Goal: Information Seeking & Learning: Learn about a topic

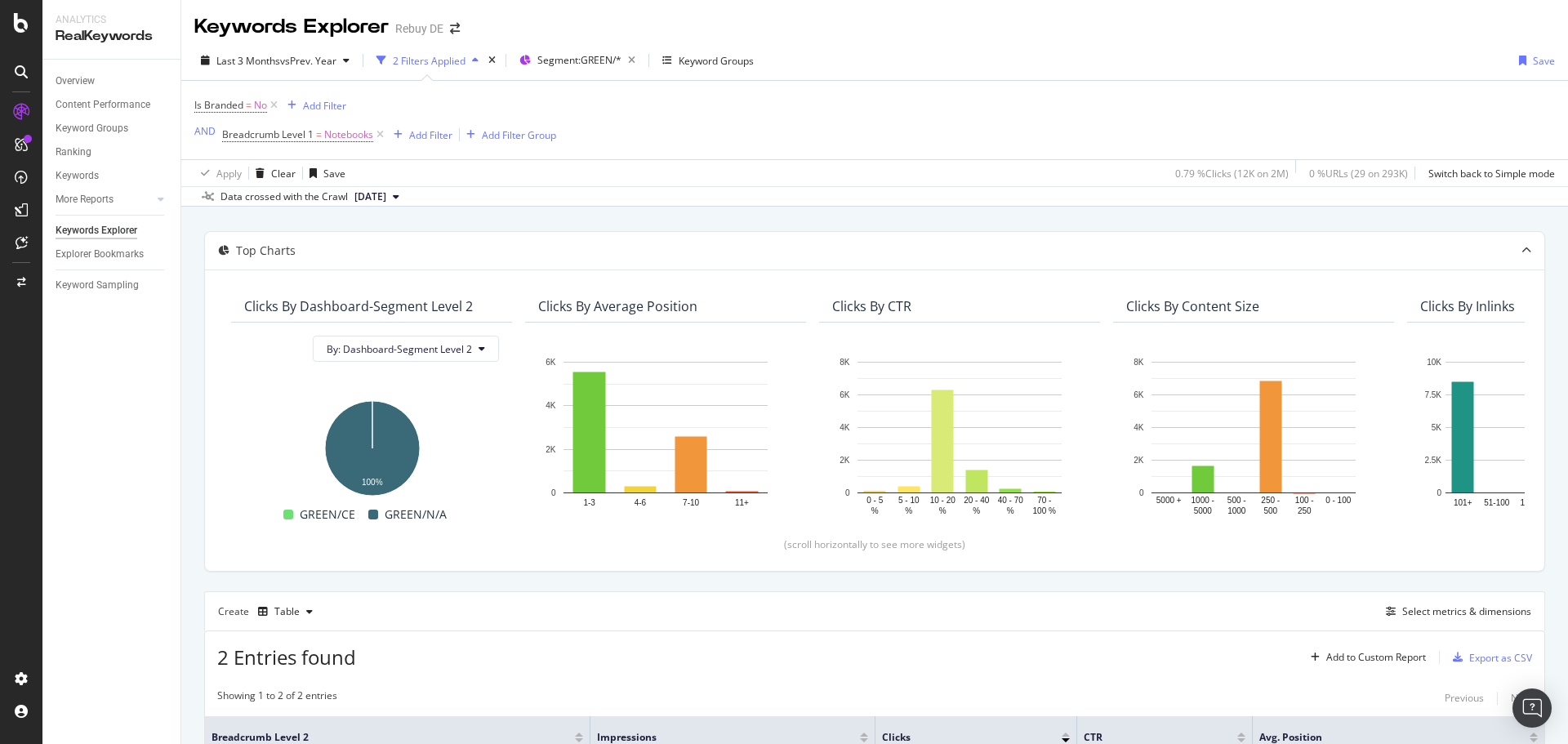
click at [382, 134] on icon at bounding box center [380, 134] width 14 height 17
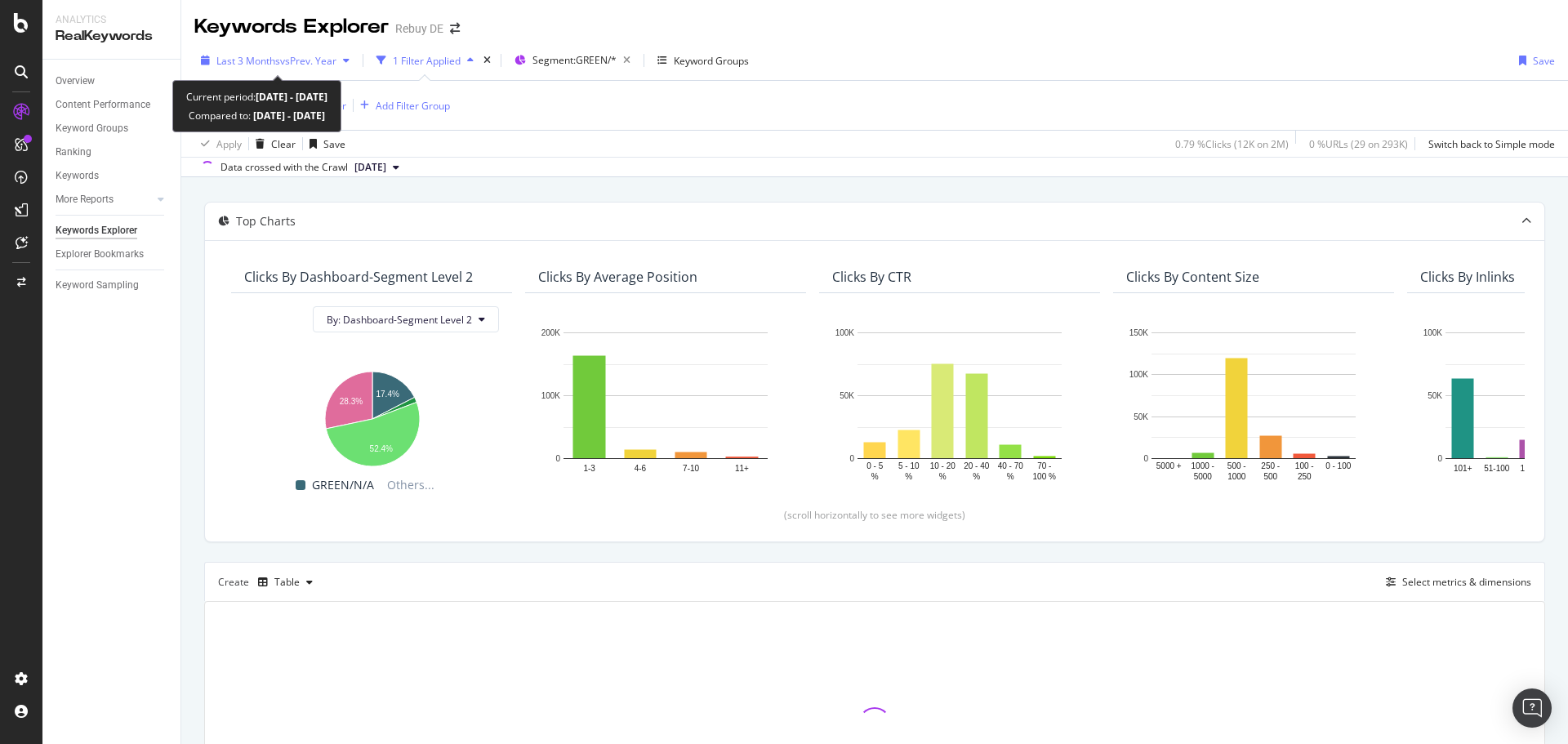
click at [276, 65] on span "Last 3 Months" at bounding box center [248, 61] width 64 height 14
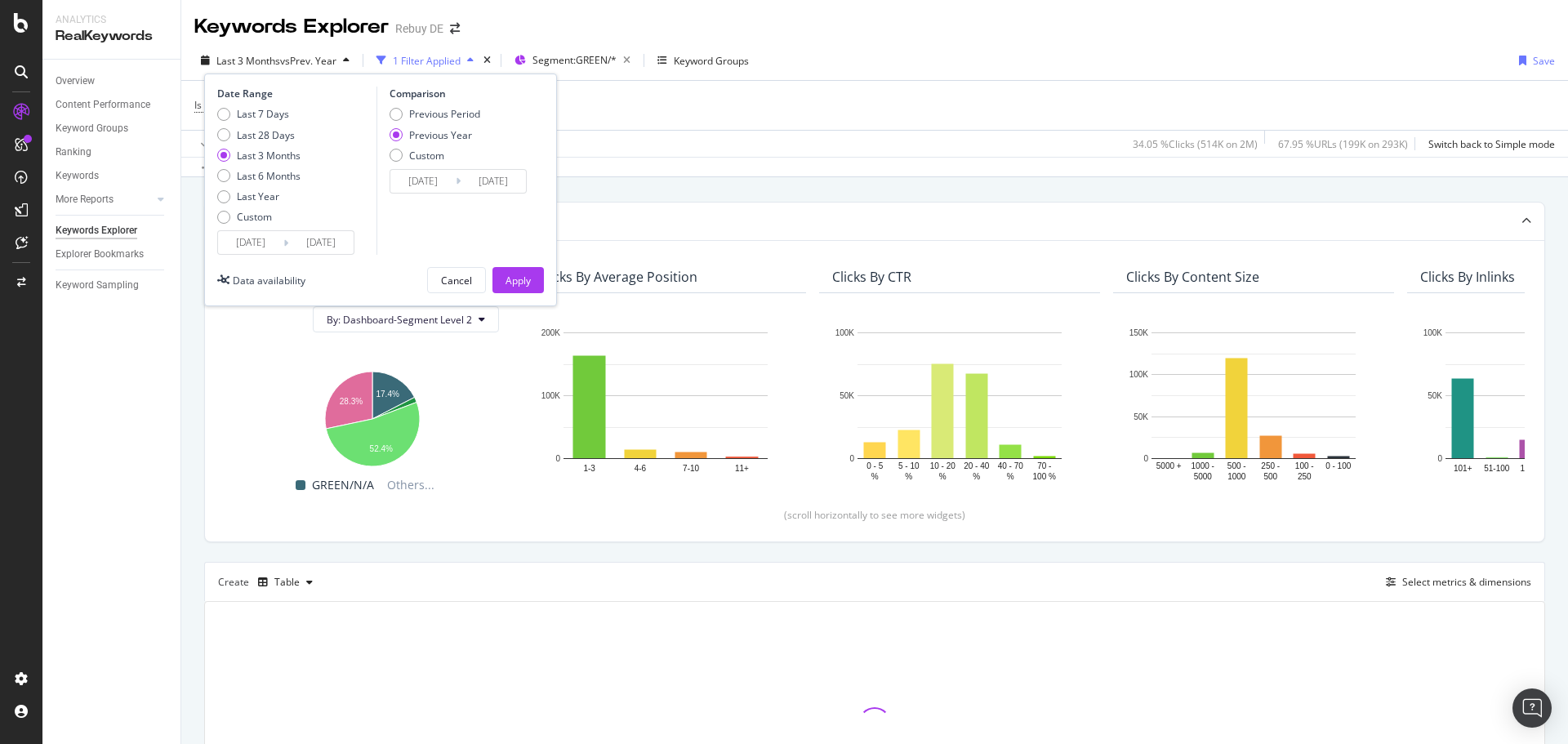
click at [720, 92] on div "Is Branded = No Add Filter Add Filter Group" at bounding box center [875, 106] width 1361 height 49
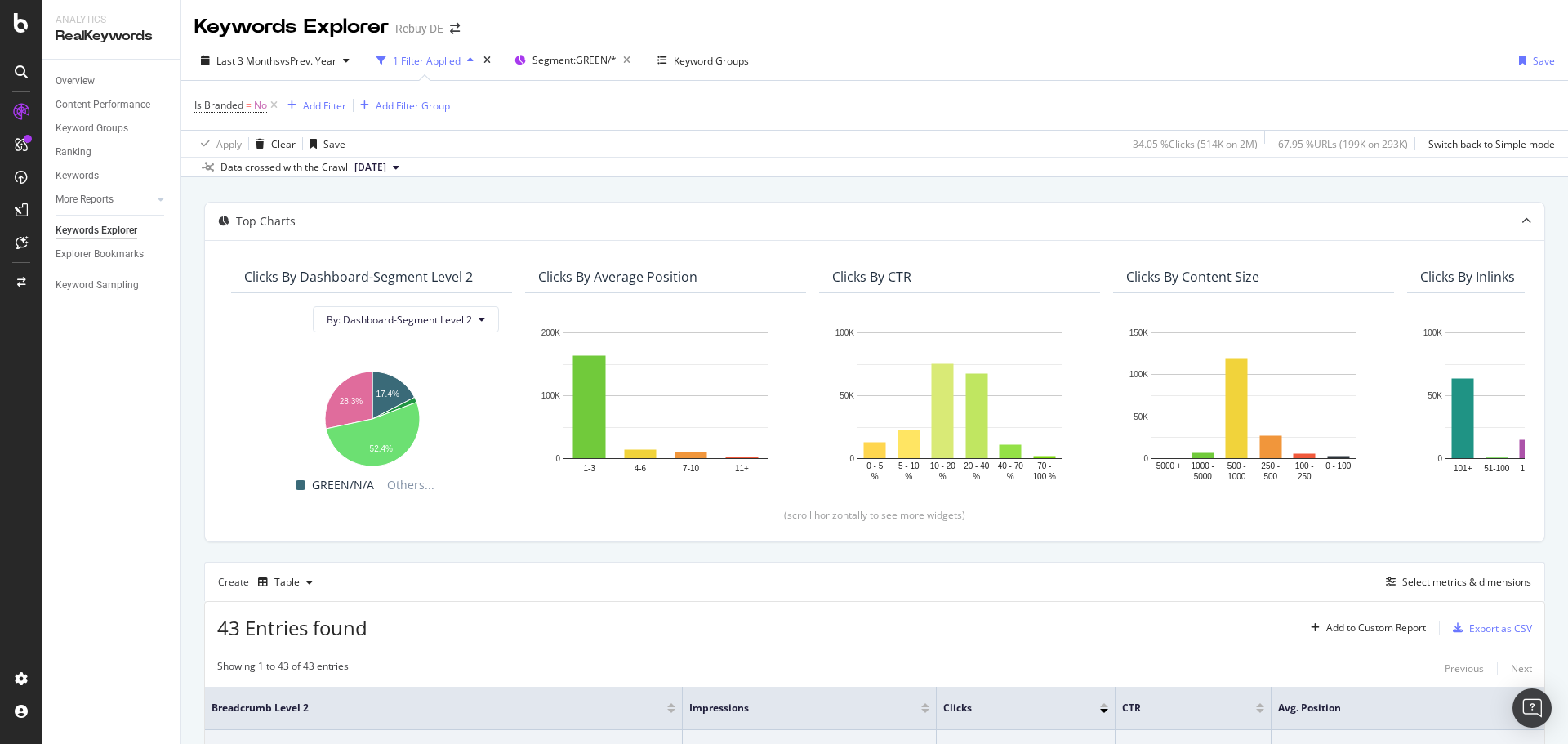
click at [51, 72] on div "Overview Content Performance Keyword Groups Ranking Keywords More Reports Count…" at bounding box center [112, 401] width 138 height 685
click at [61, 80] on div "Overview" at bounding box center [75, 81] width 39 height 17
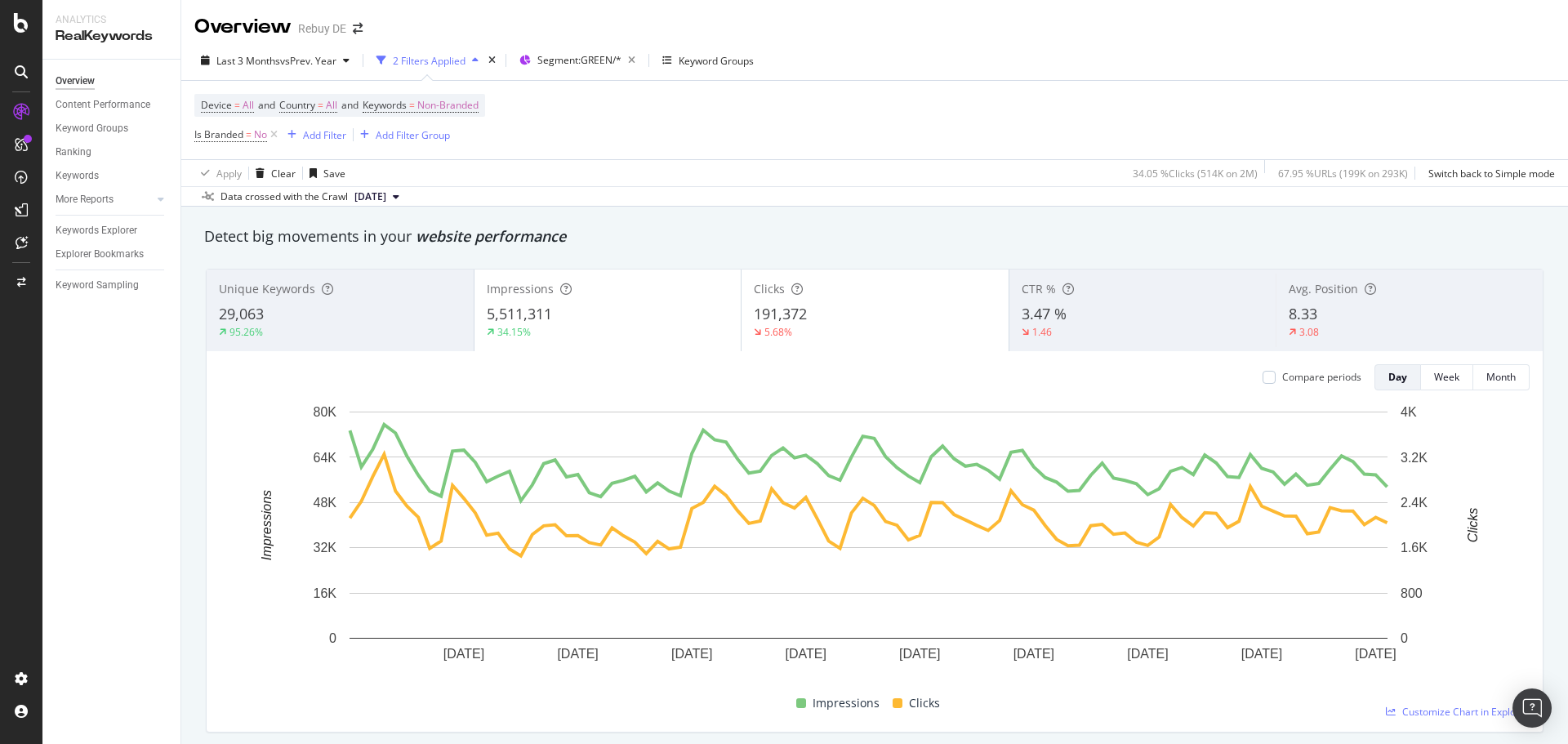
click at [613, 314] on div "5,511,311" at bounding box center [608, 315] width 243 height 22
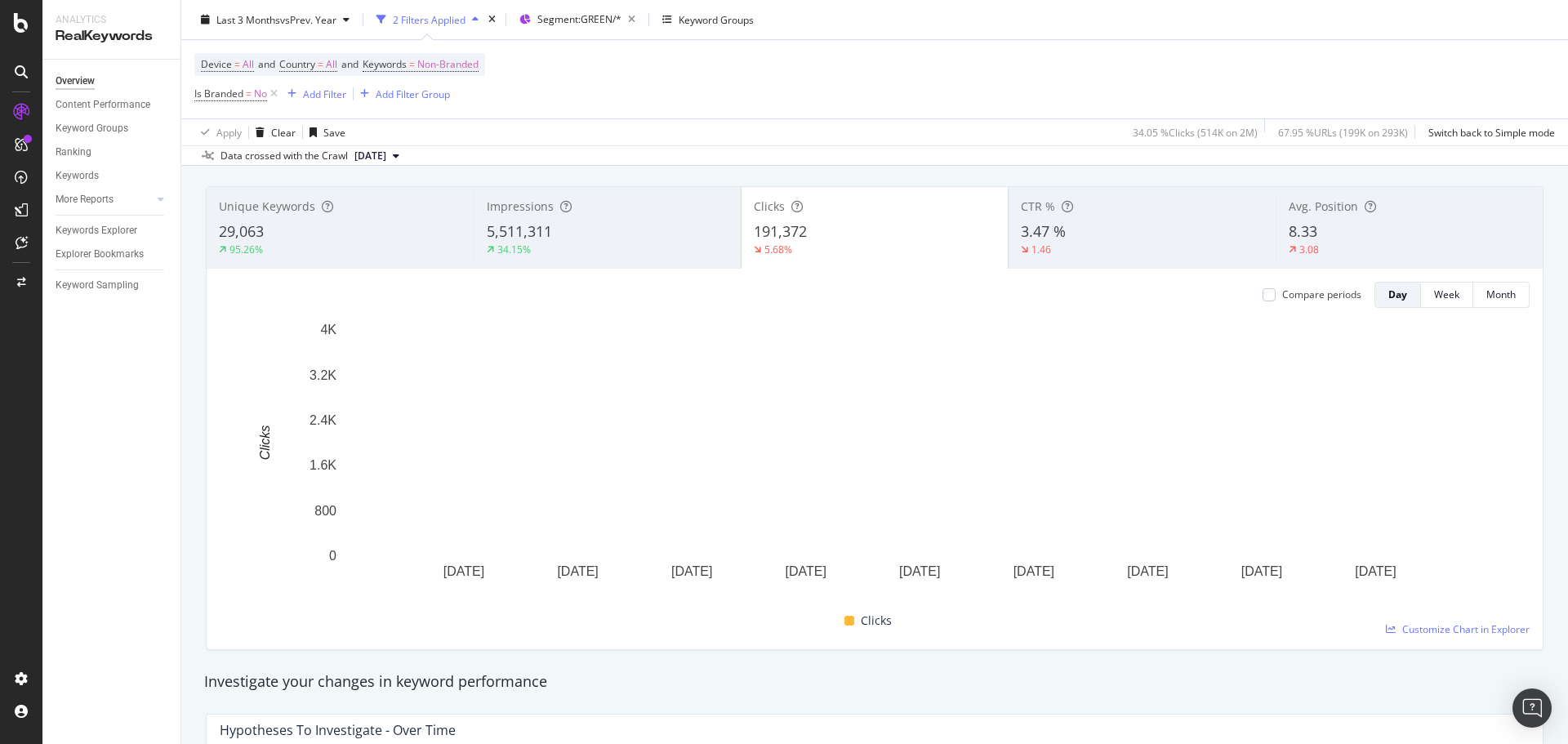
scroll to position [82, 0]
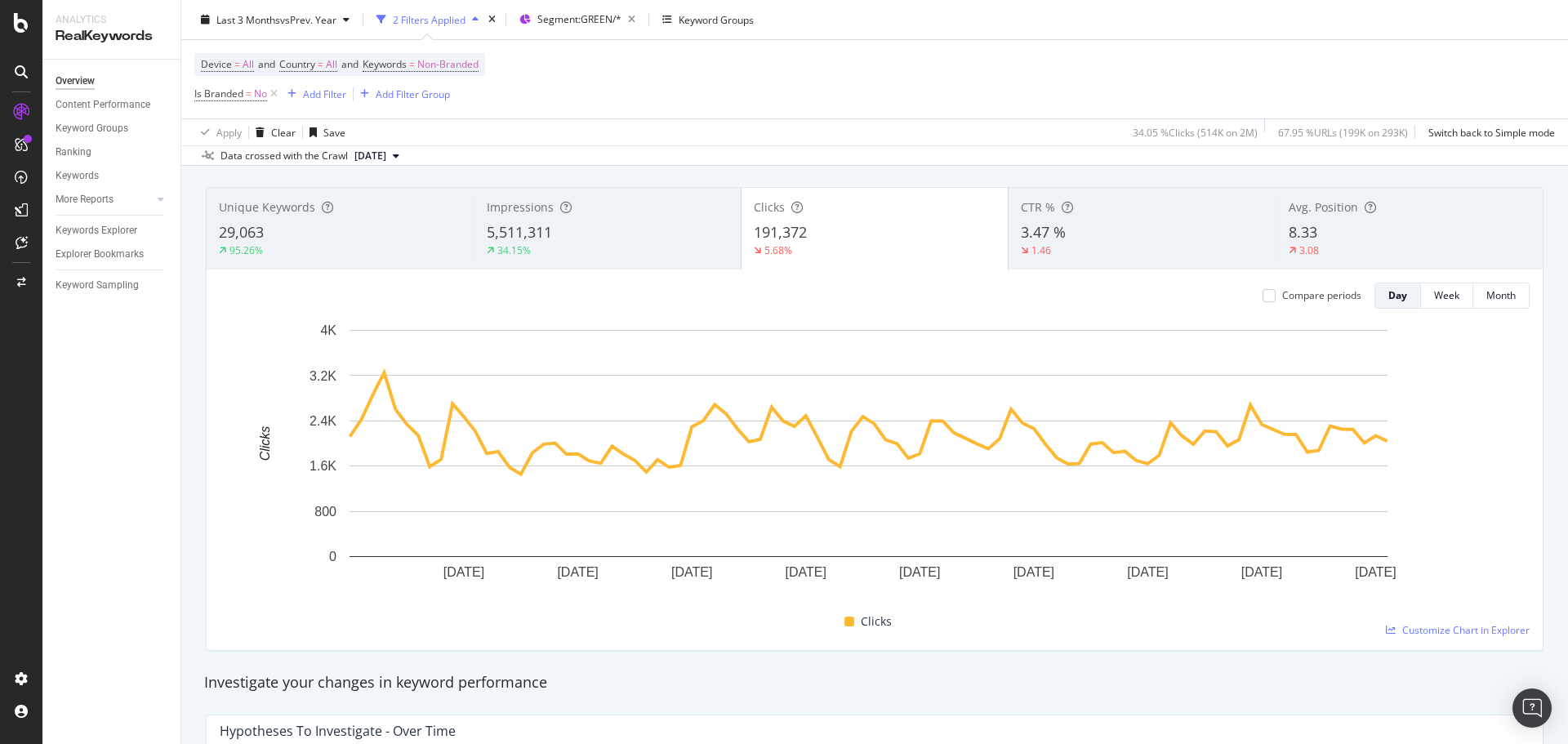
click at [544, 234] on span "5,511,311" at bounding box center [519, 232] width 65 height 20
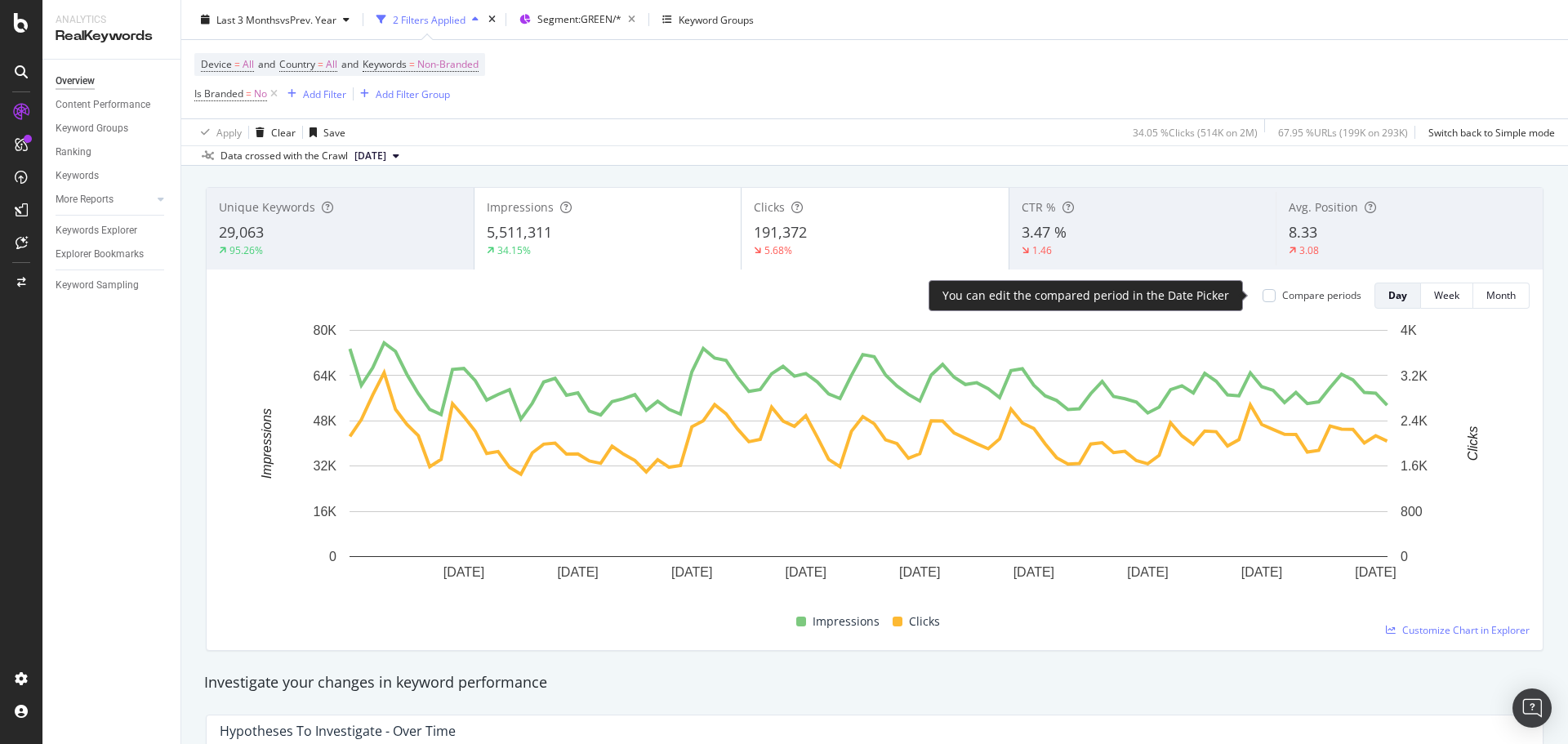
click at [1294, 293] on div "Compare periods" at bounding box center [1322, 295] width 79 height 14
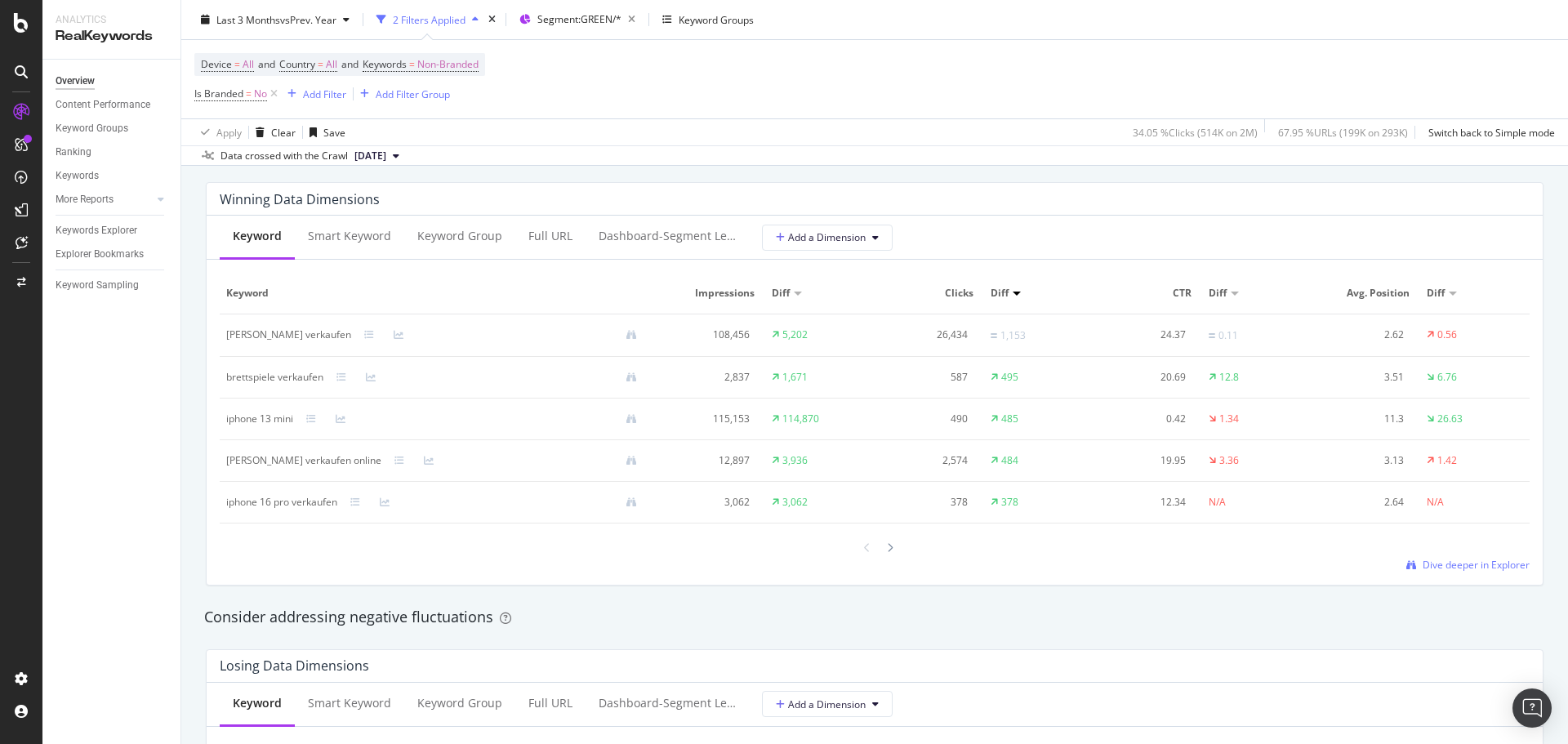
scroll to position [1471, 0]
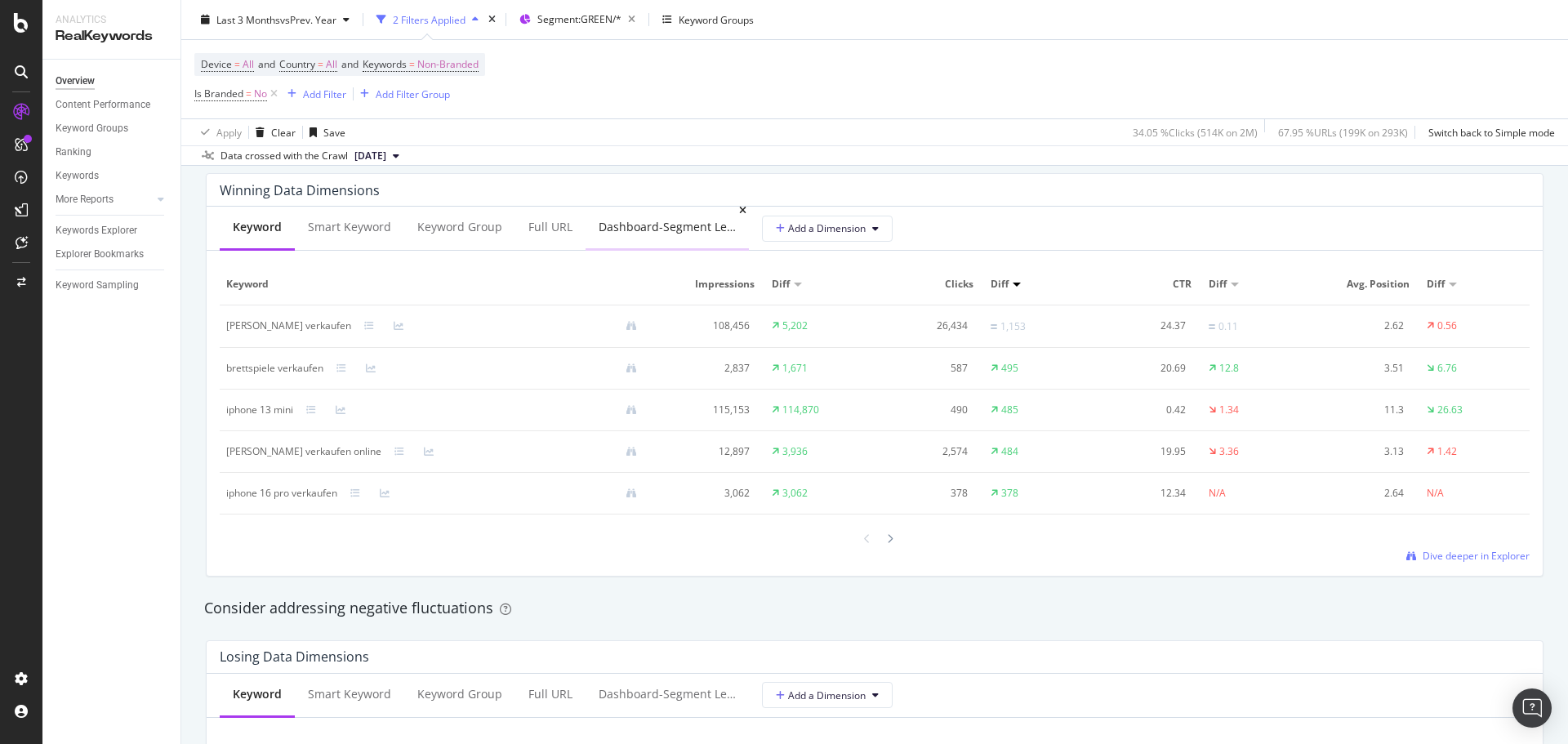
click at [651, 225] on div "Dashboard-Segment Level 1" at bounding box center [666, 227] width 137 height 17
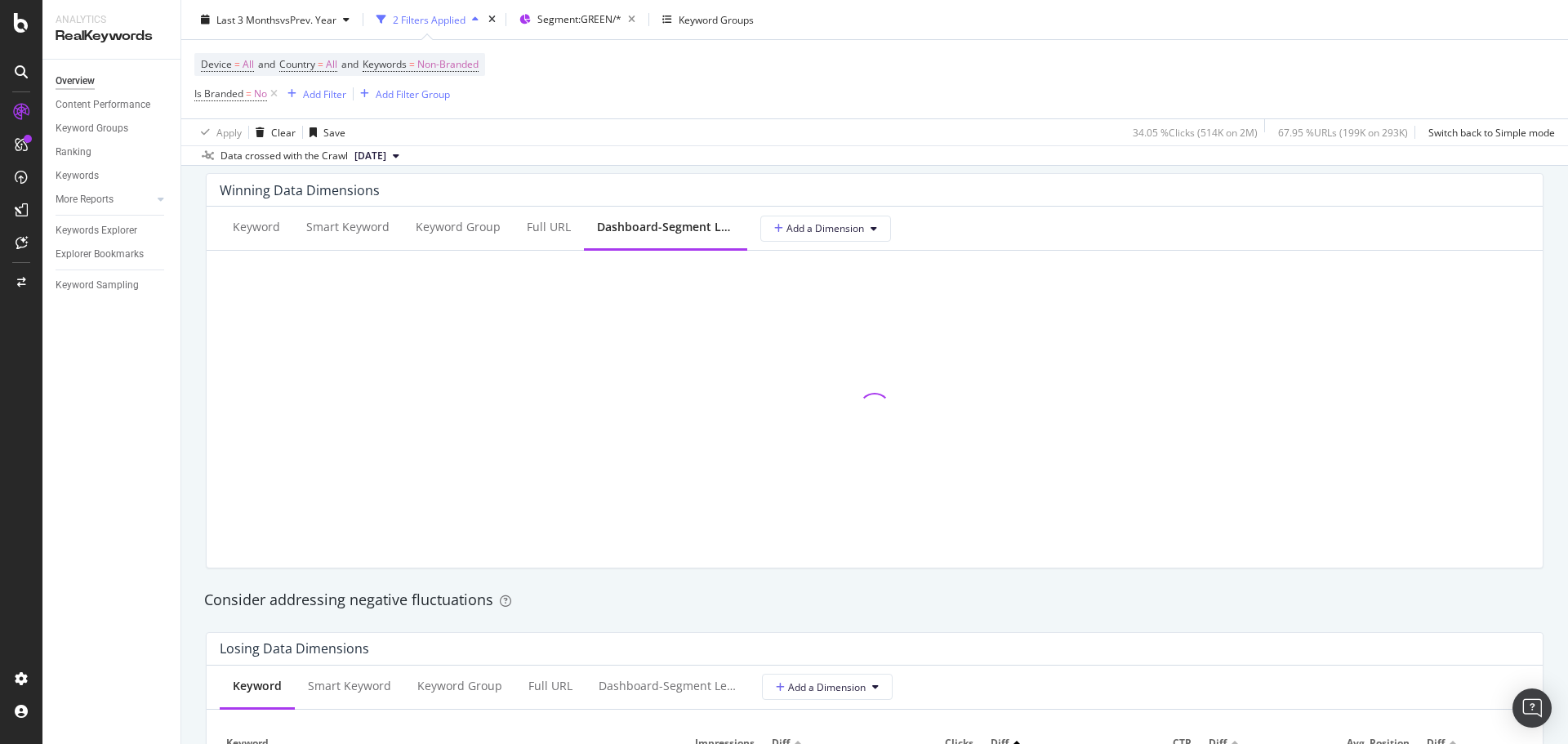
scroll to position [1634, 0]
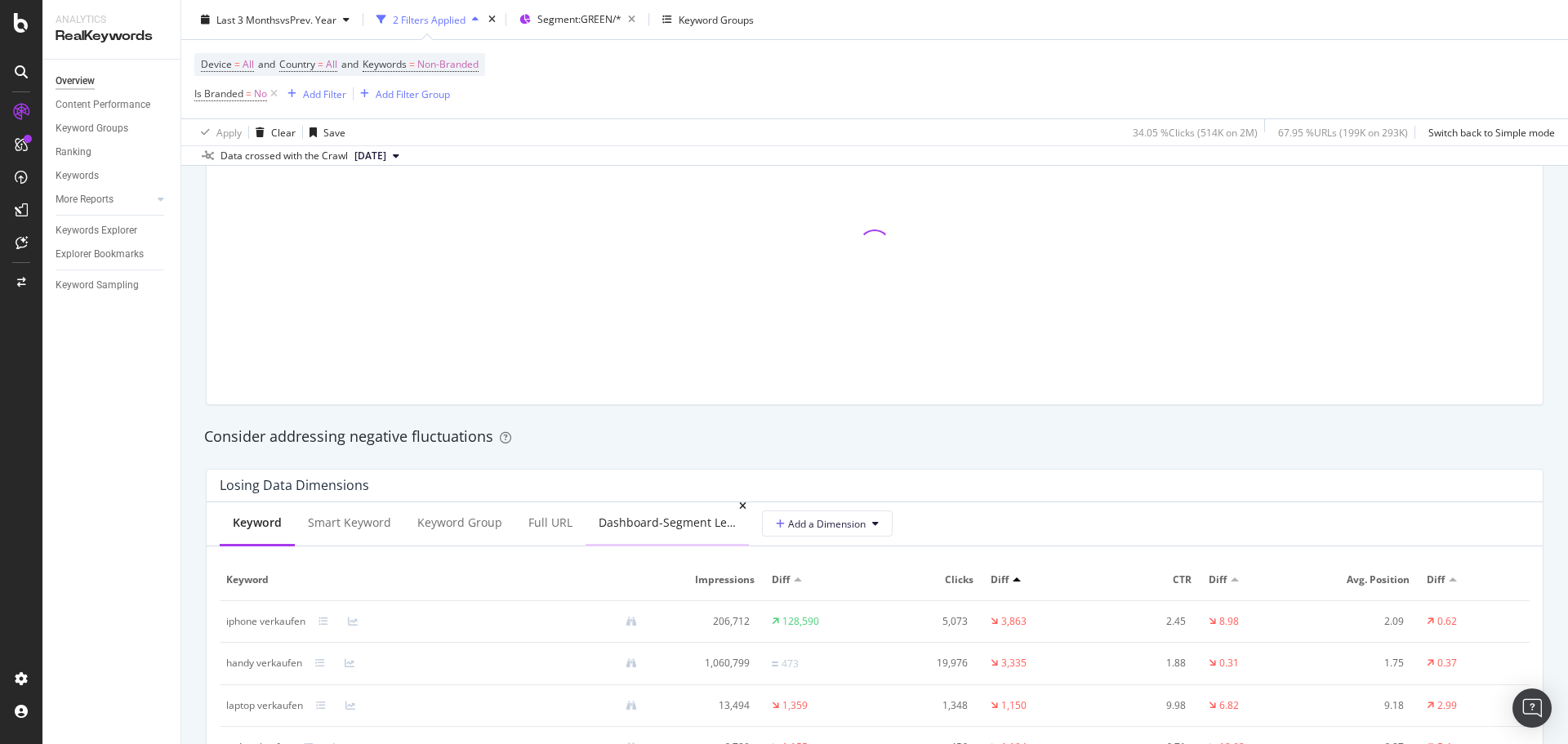
click at [631, 523] on div "Dashboard-Segment Level 1" at bounding box center [666, 523] width 137 height 17
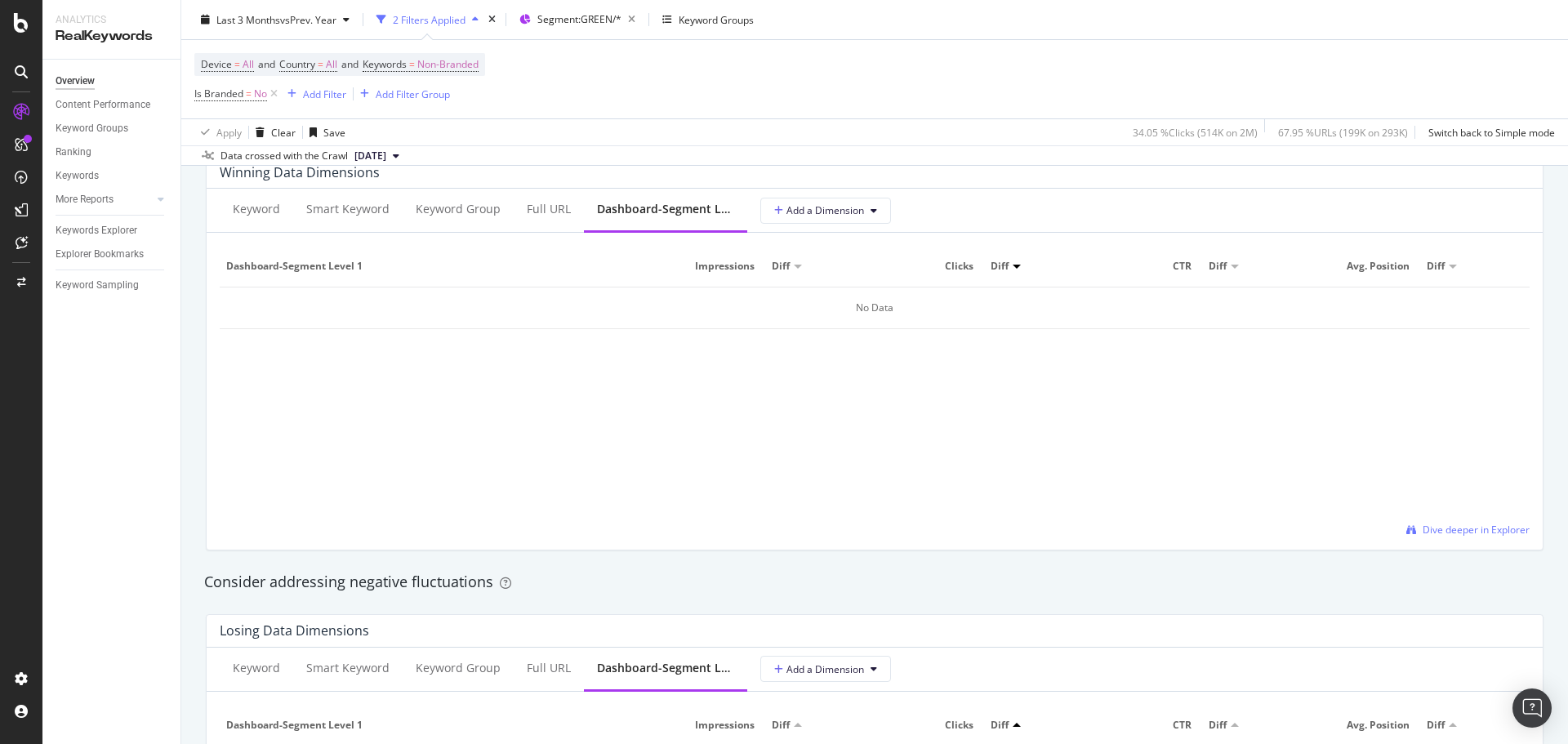
scroll to position [1471, 0]
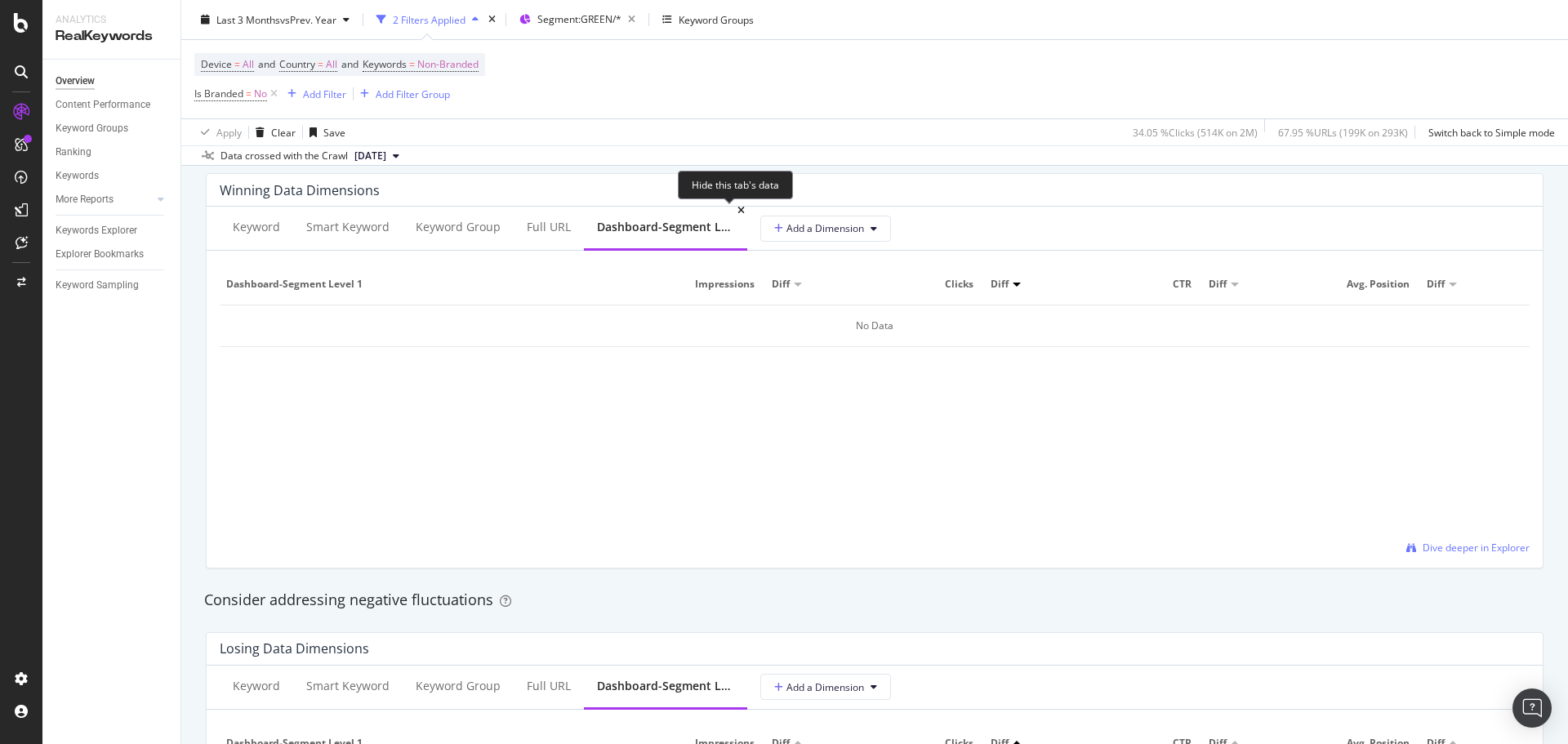
click at [738, 211] on icon at bounding box center [741, 210] width 7 height 10
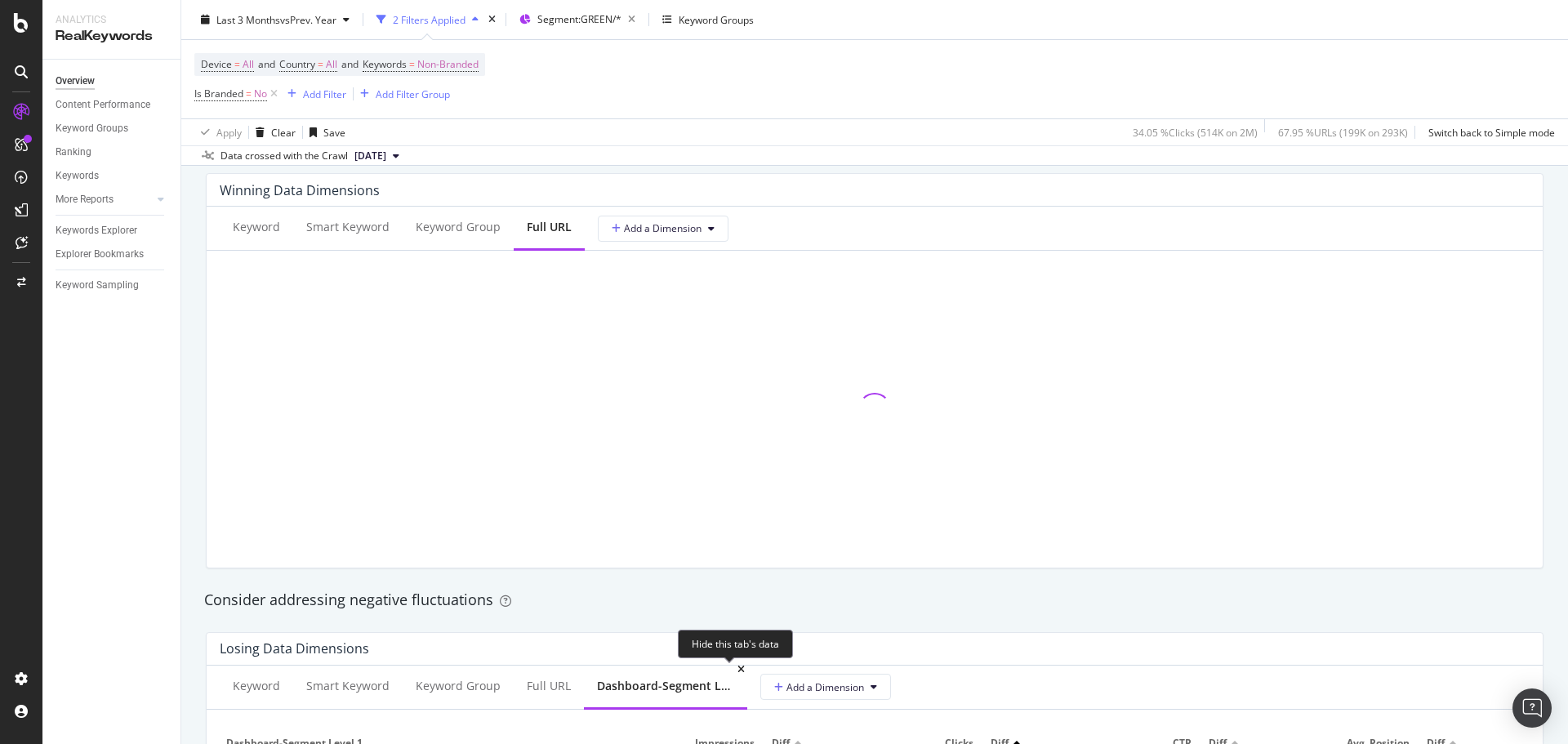
click at [738, 674] on icon at bounding box center [741, 670] width 7 height 10
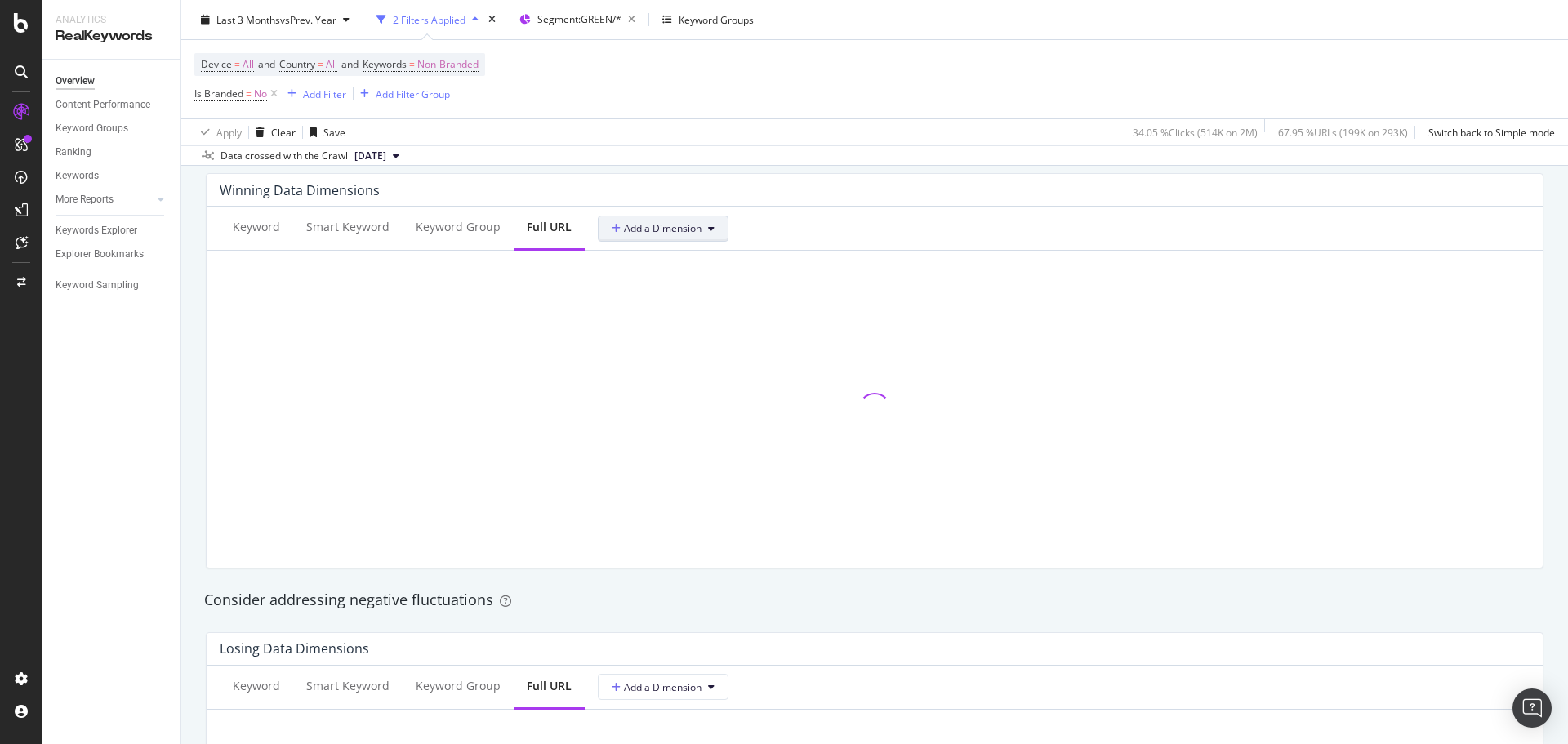
click at [650, 233] on span "Add a Dimension" at bounding box center [656, 228] width 90 height 14
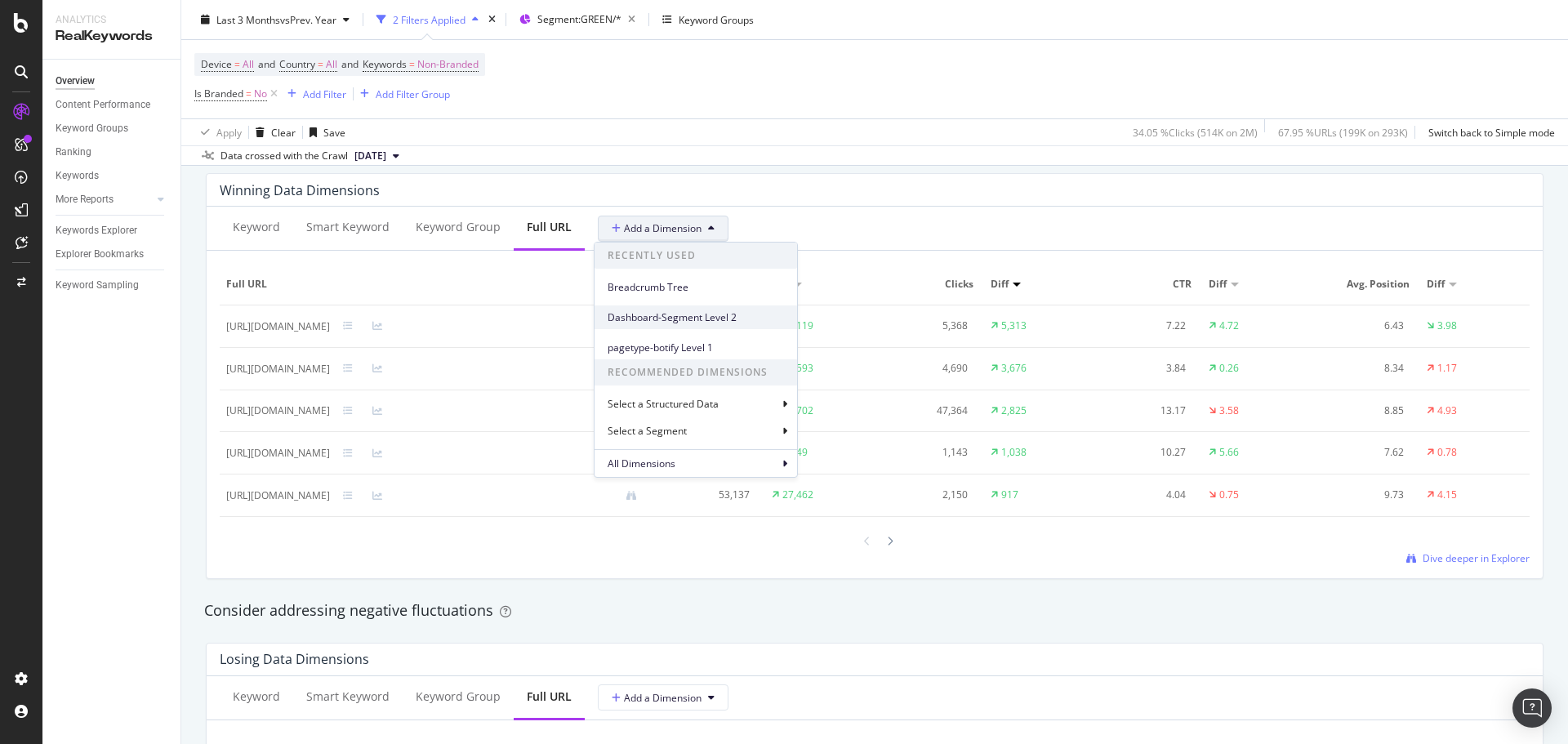
click at [703, 308] on div "Dashboard-Segment Level 2" at bounding box center [695, 317] width 202 height 24
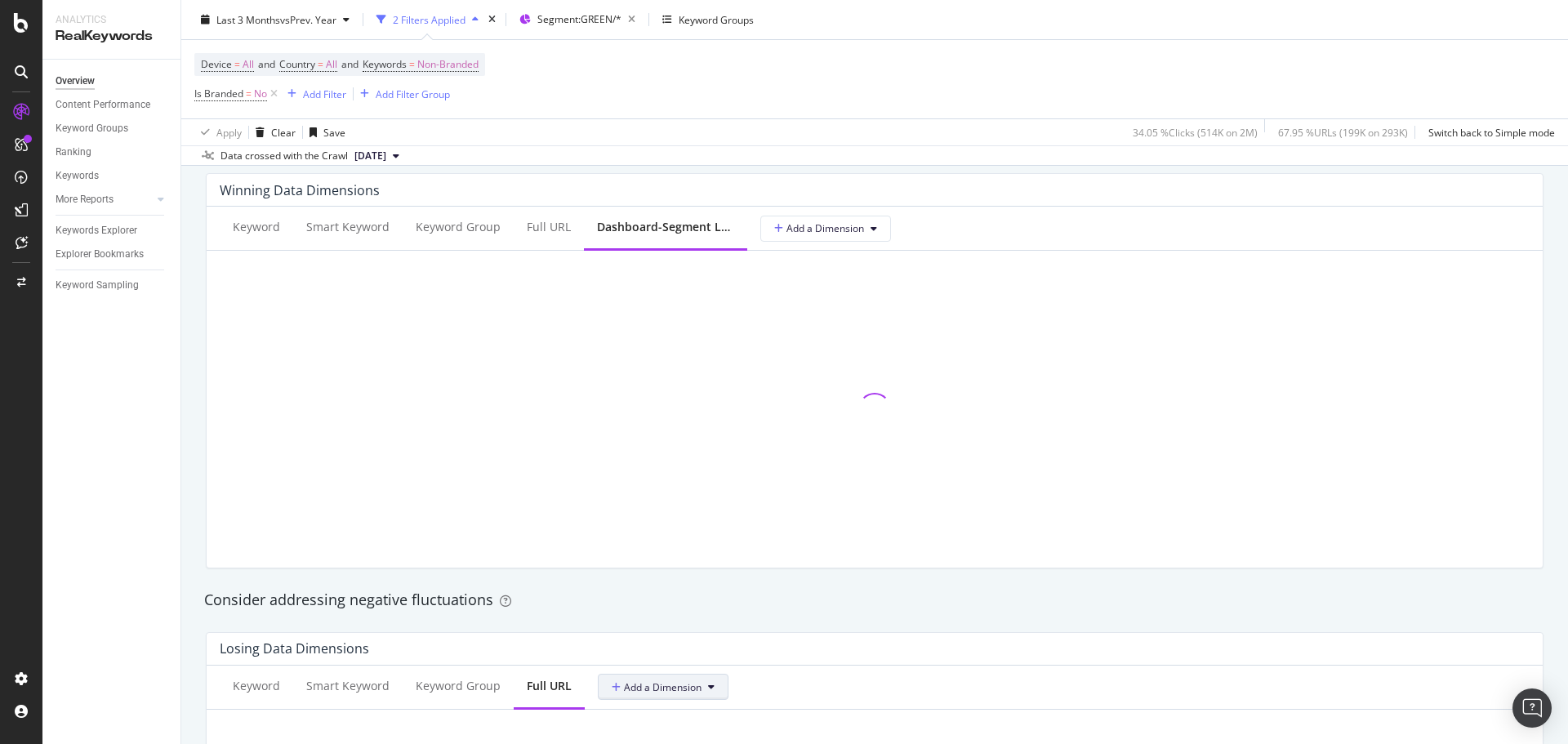
click at [667, 689] on span "Add a Dimension" at bounding box center [656, 688] width 90 height 14
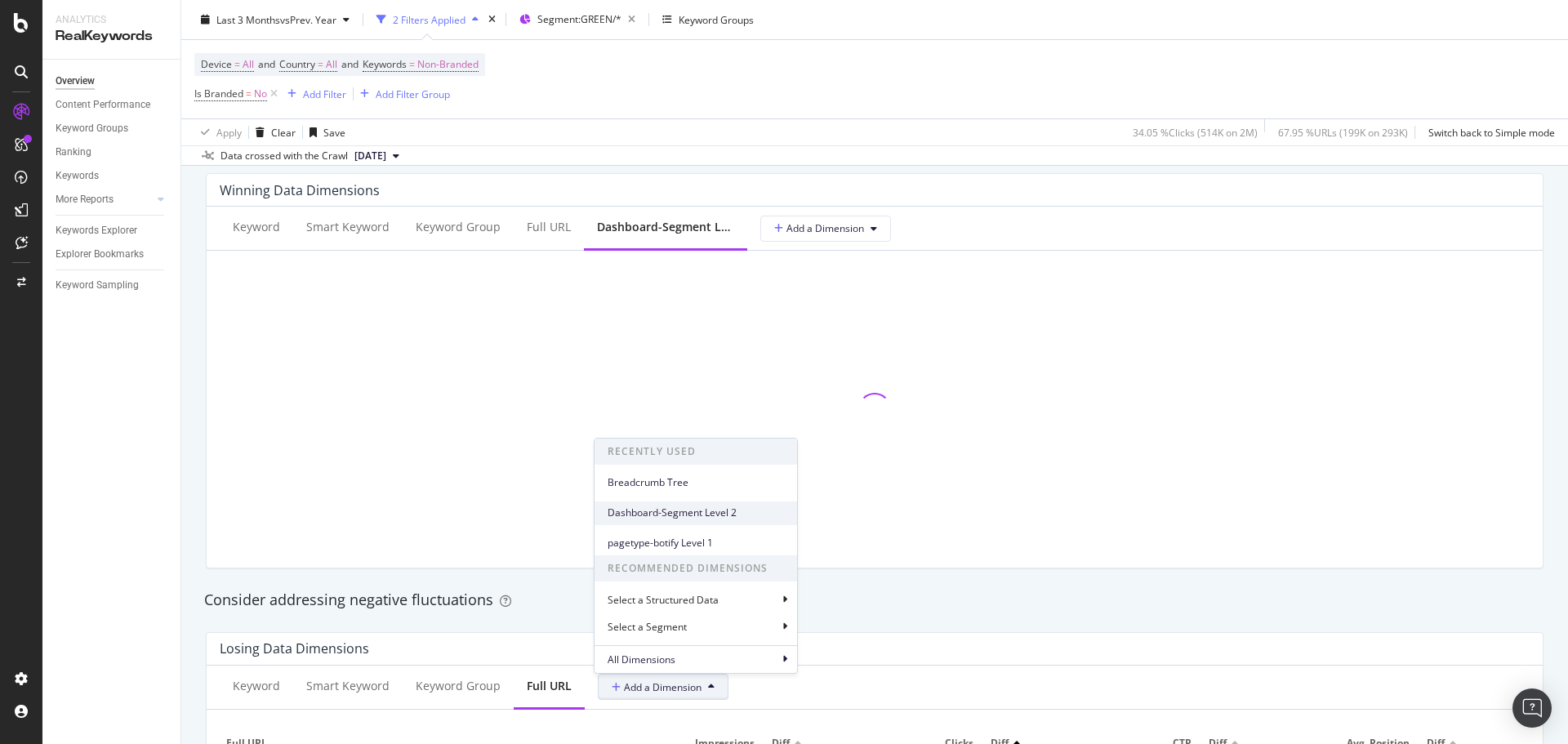
click at [719, 510] on span "Dashboard-Segment Level 2" at bounding box center [695, 513] width 177 height 15
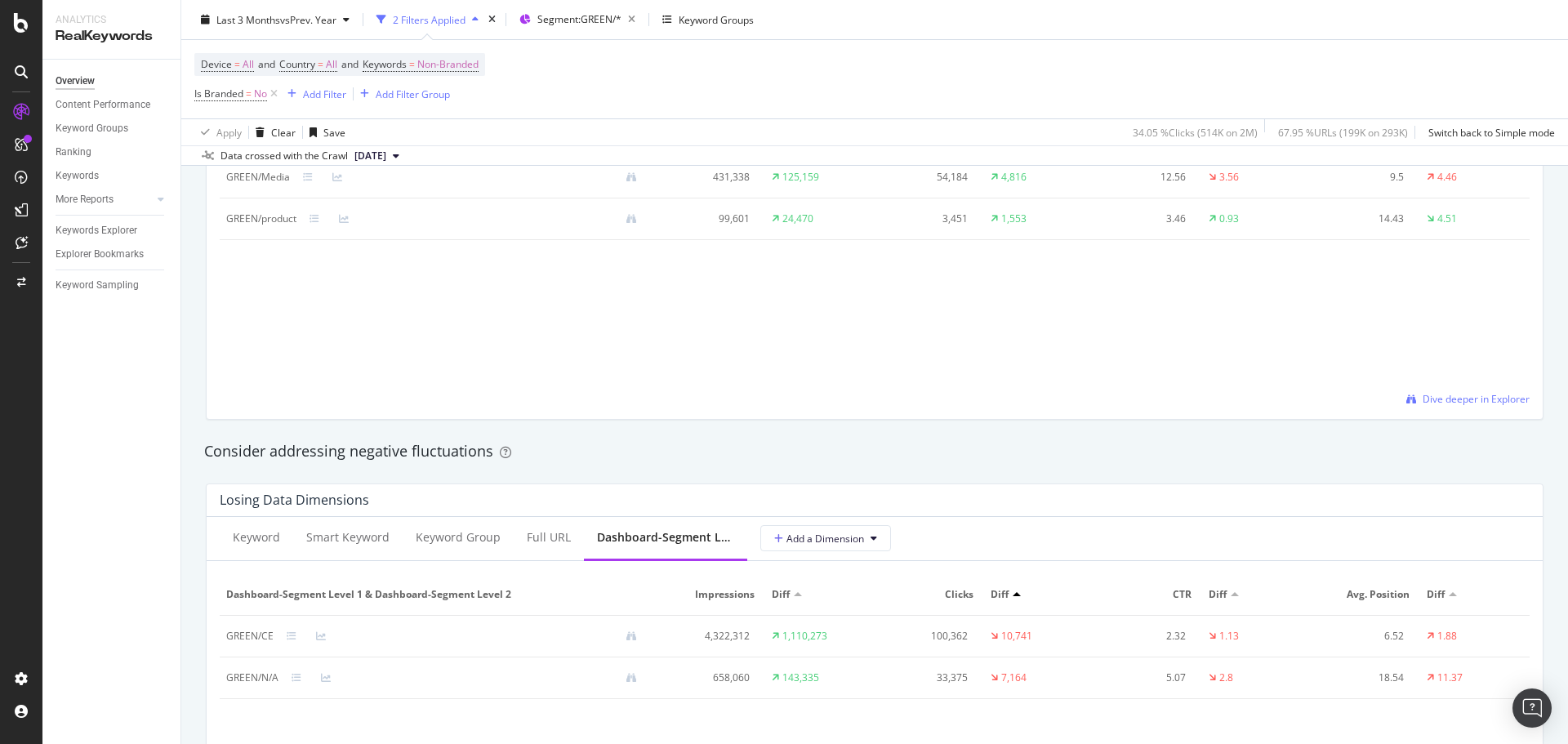
scroll to position [1634, 0]
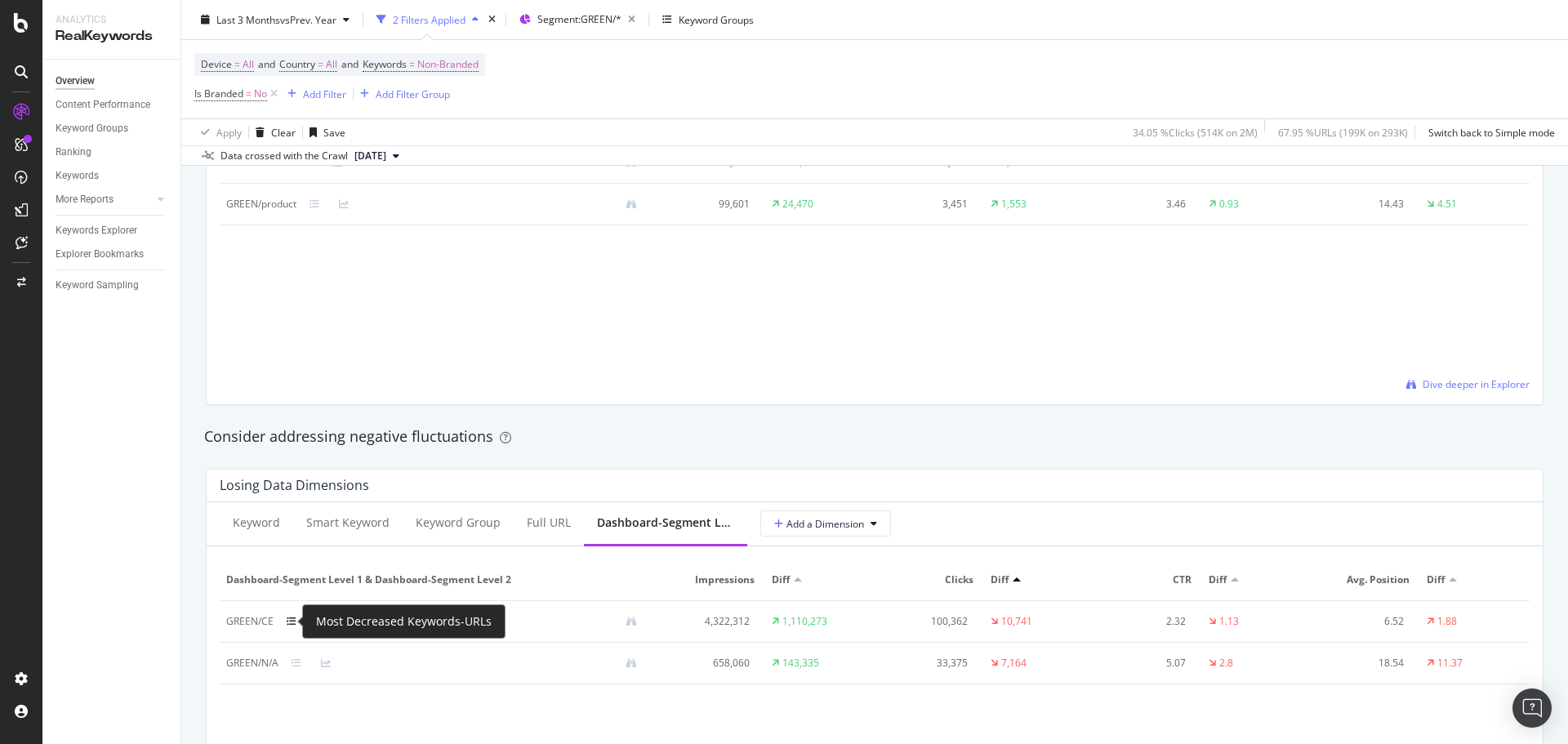
click at [294, 620] on icon at bounding box center [291, 621] width 10 height 10
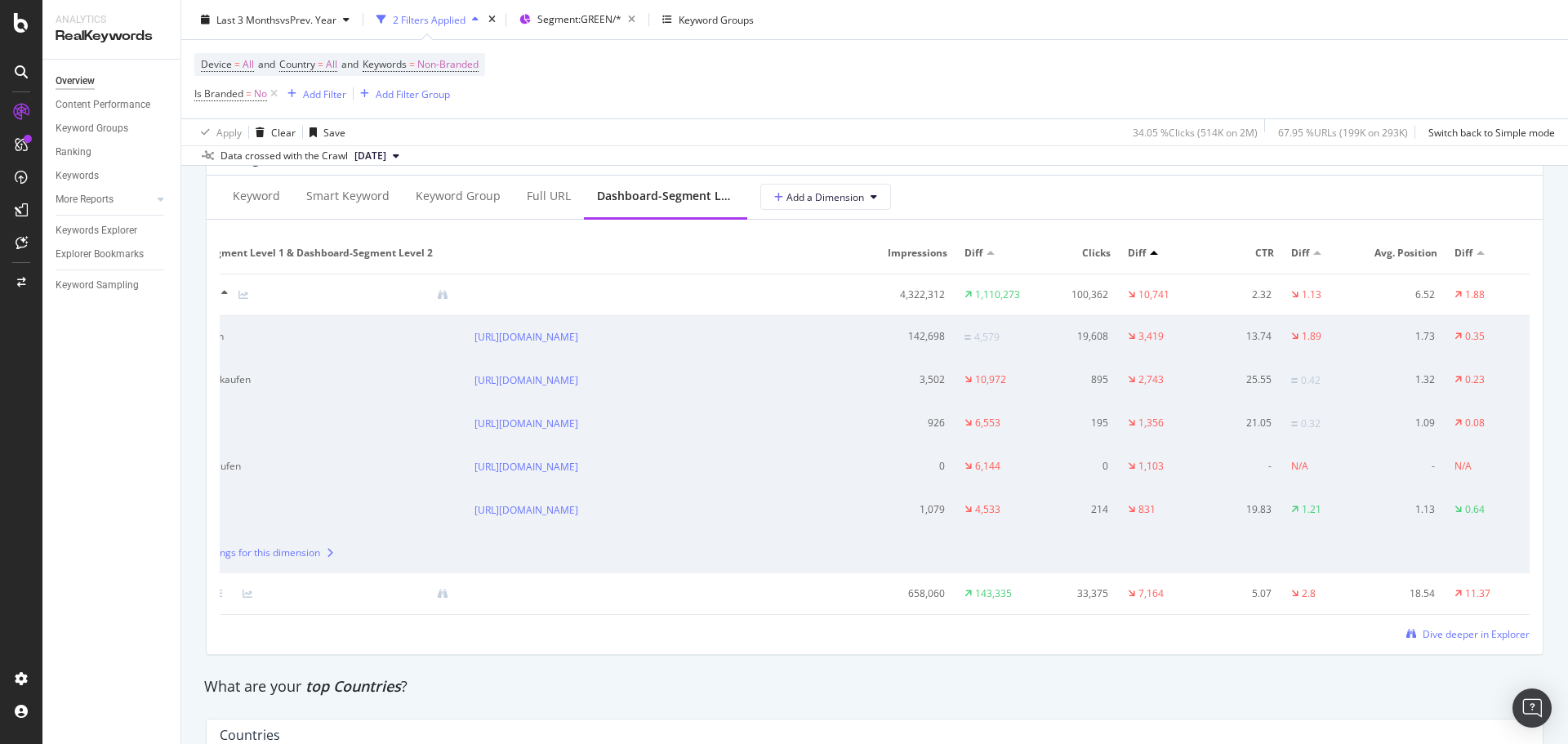
scroll to position [0, 0]
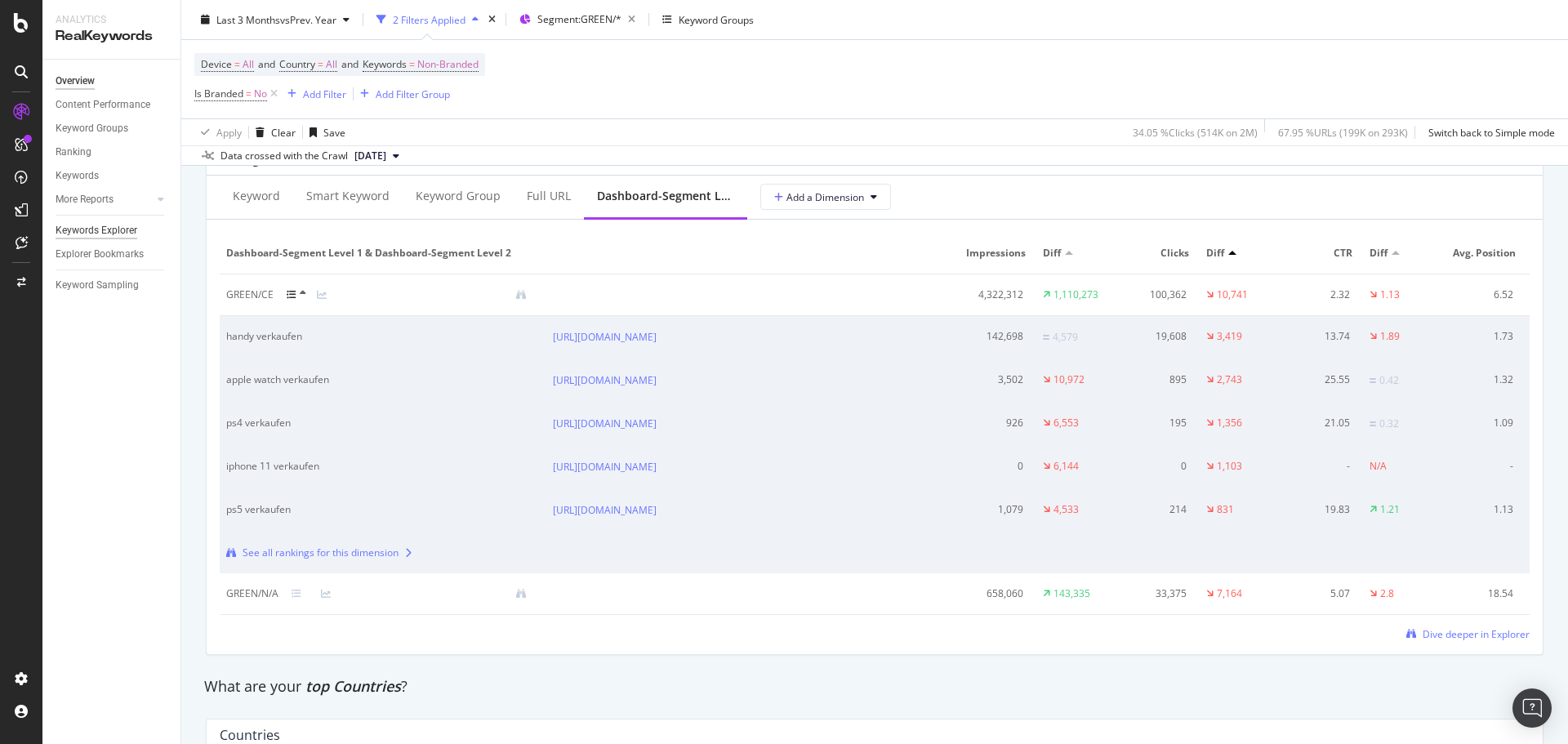
click at [107, 227] on div "Keywords Explorer" at bounding box center [96, 230] width 82 height 17
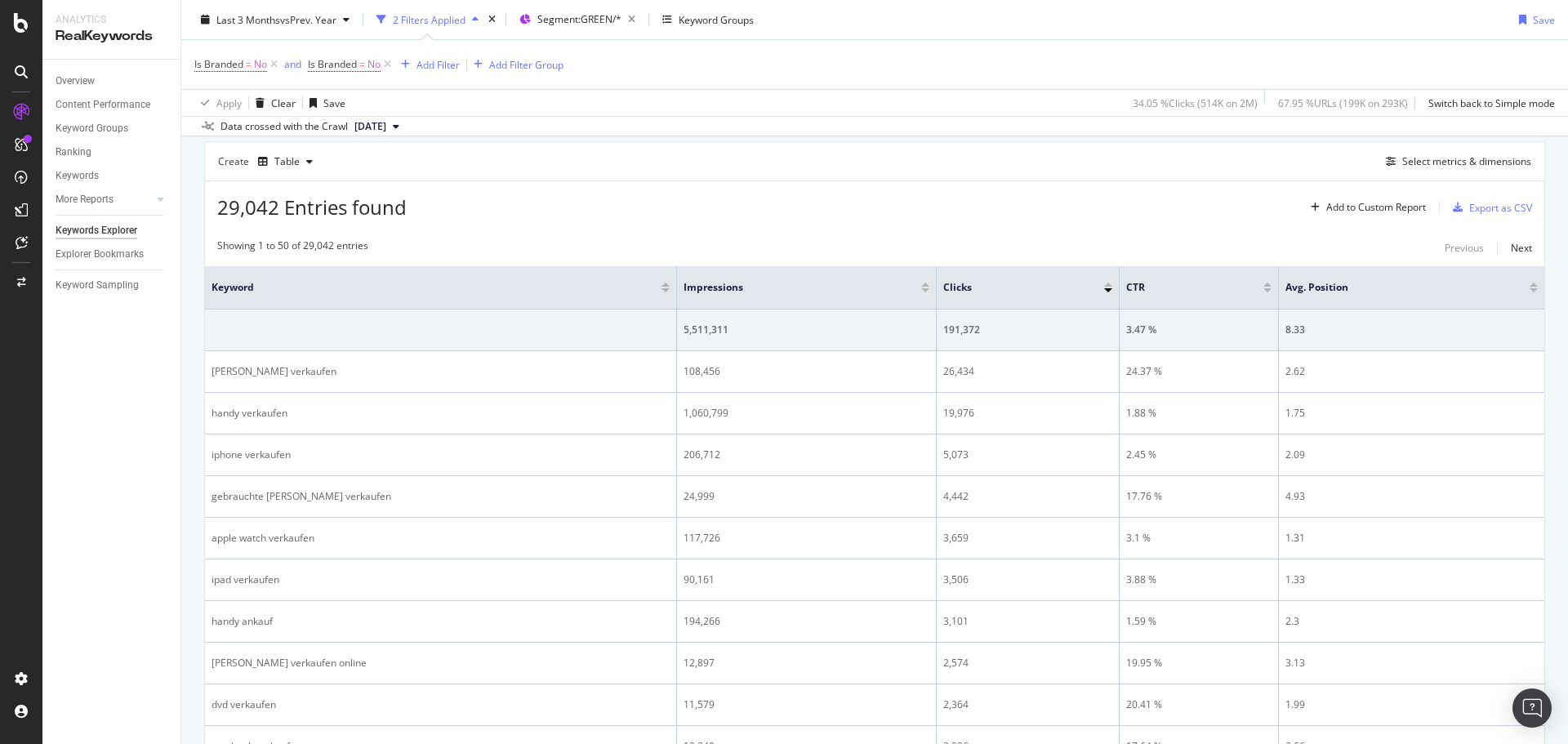
scroll to position [327, 0]
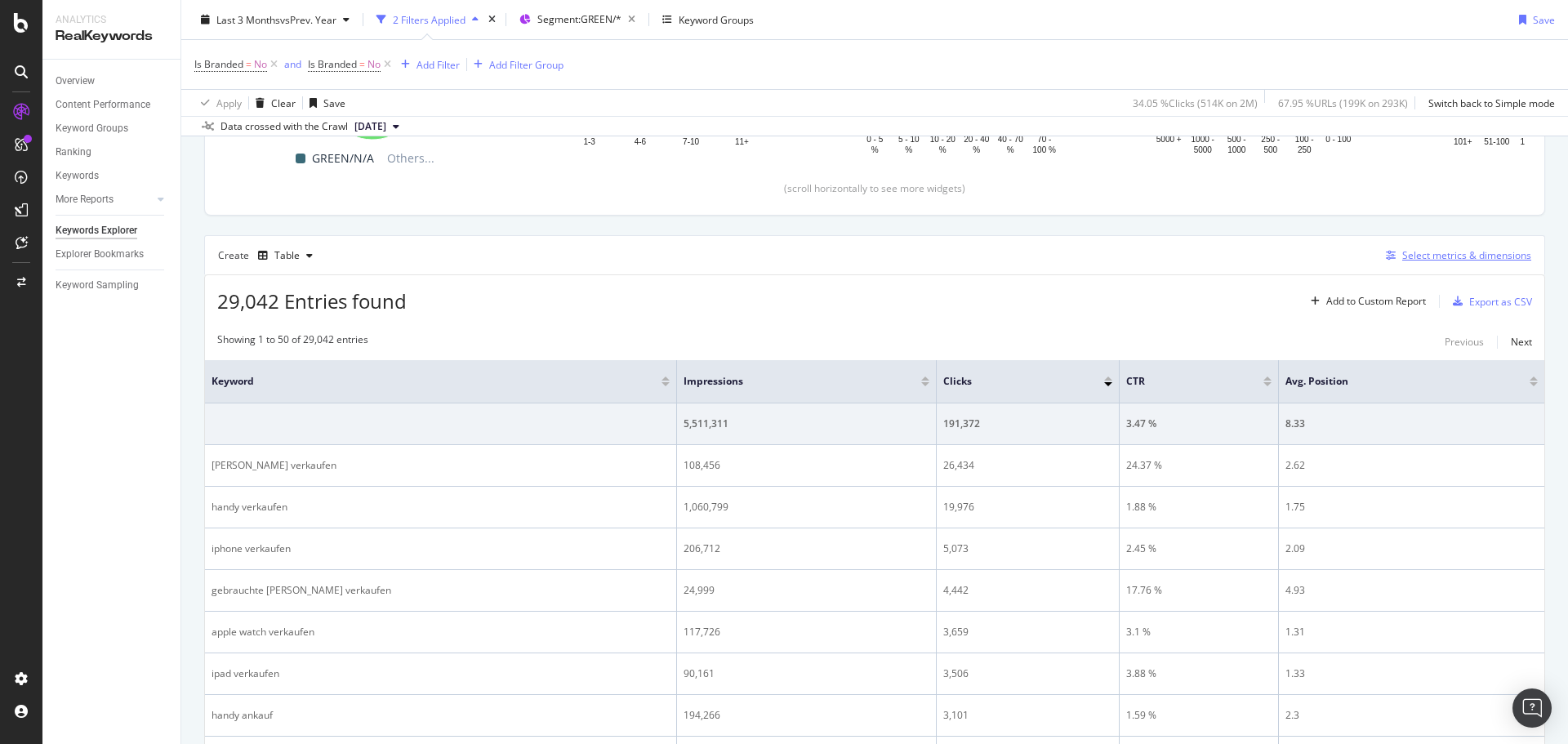
click at [1471, 256] on div "Select metrics & dimensions" at bounding box center [1466, 255] width 129 height 14
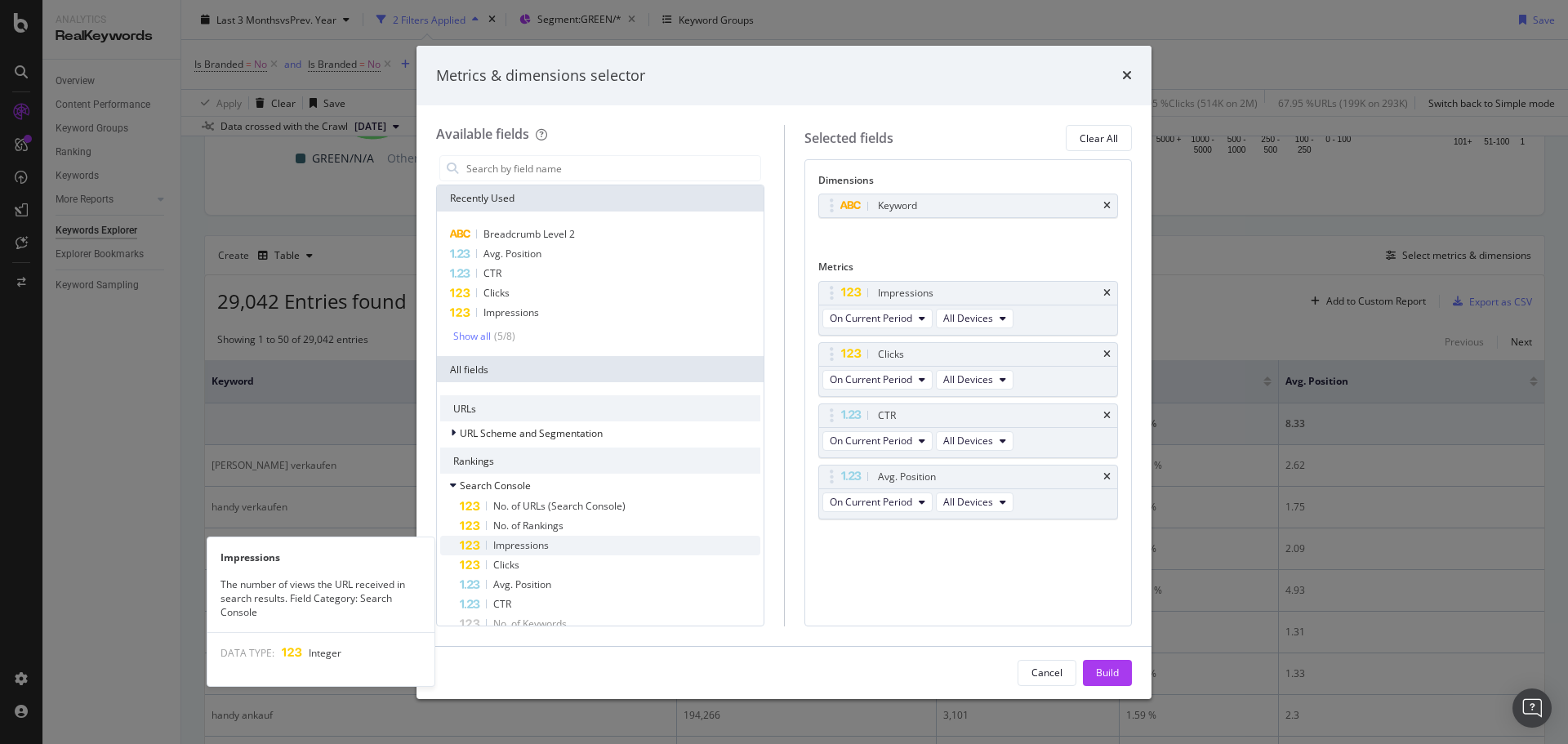
click at [532, 546] on span "Impressions" at bounding box center [521, 545] width 55 height 14
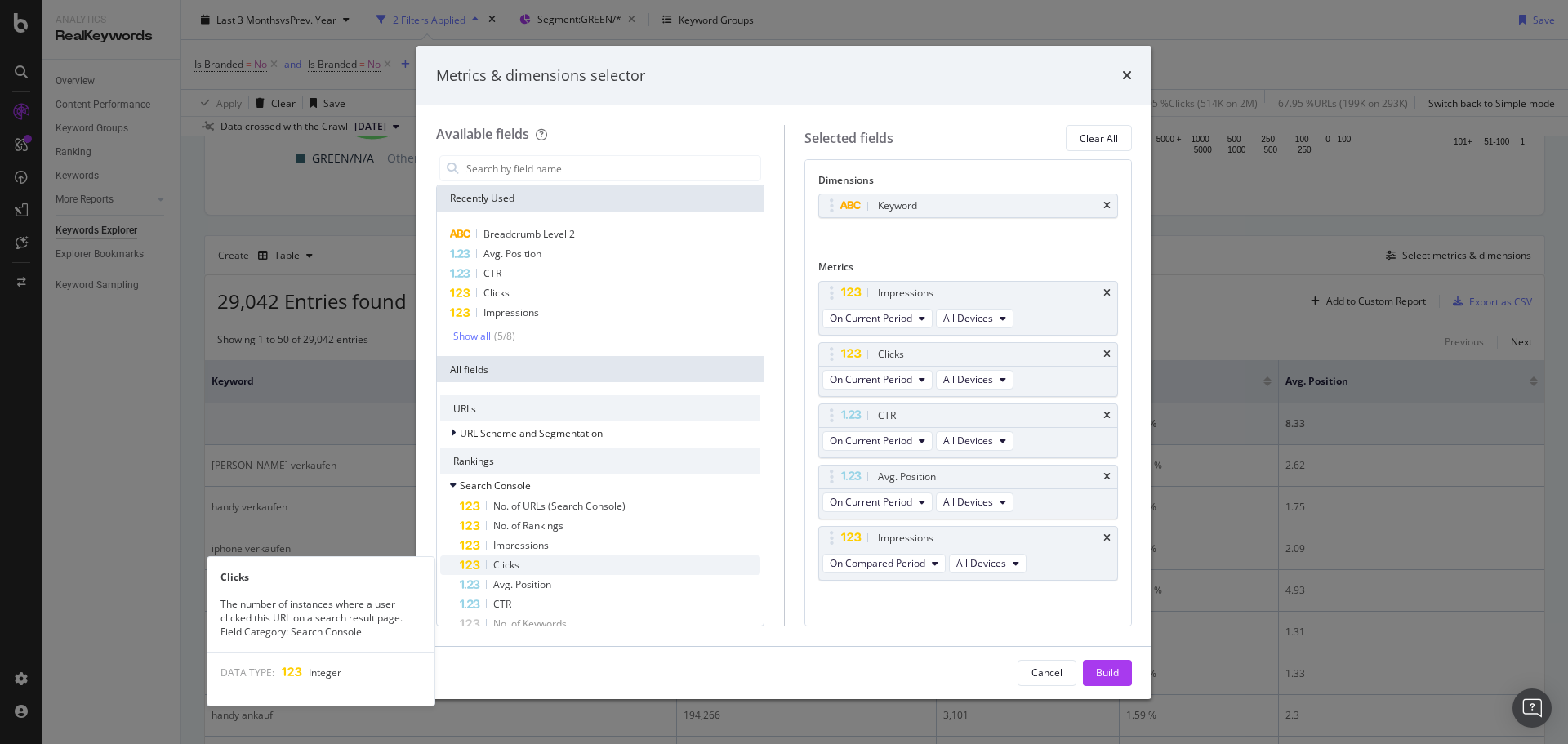
click at [521, 569] on div "Clicks" at bounding box center [610, 565] width 300 height 20
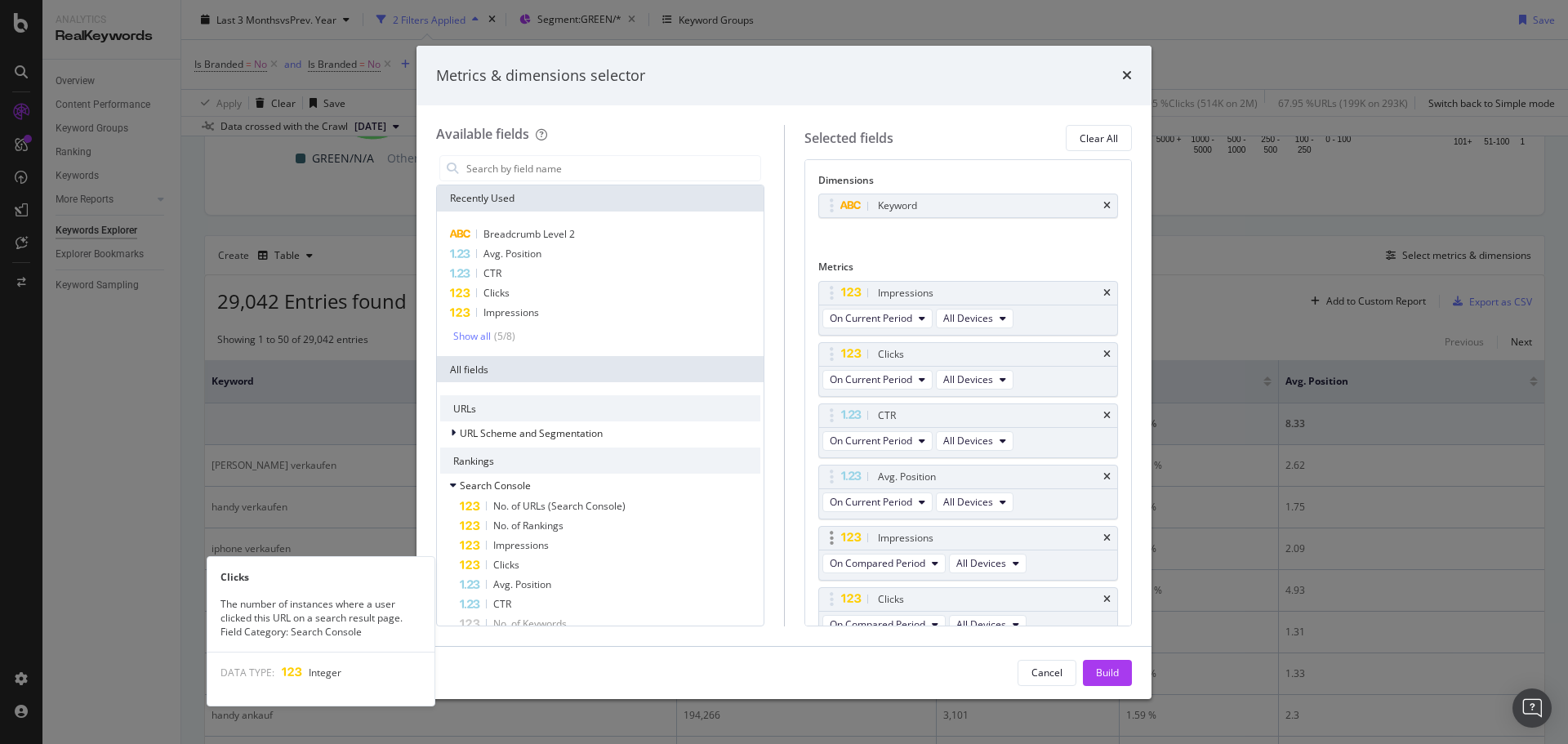
scroll to position [17, 0]
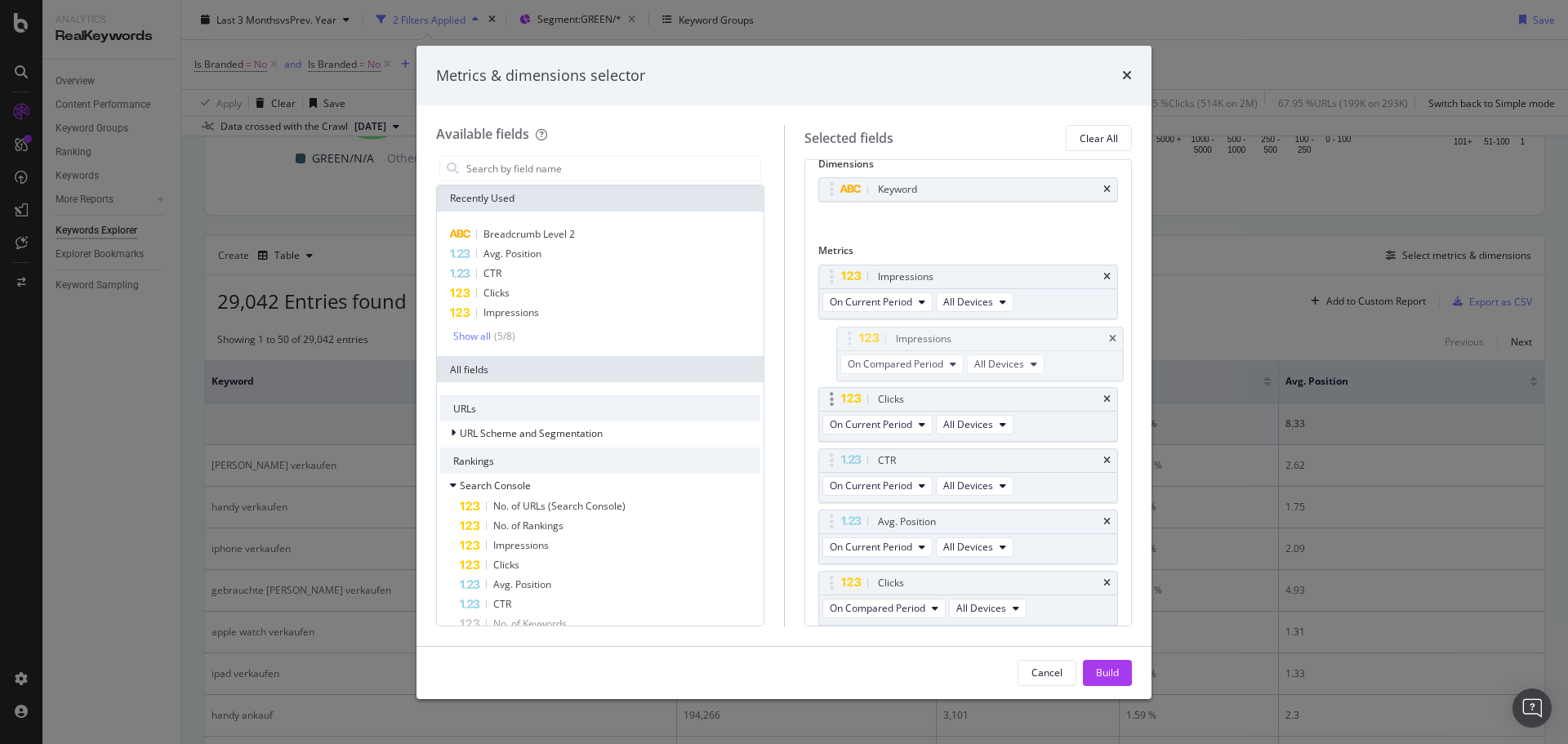
drag, startPoint x: 827, startPoint y: 527, endPoint x: 848, endPoint y: 387, distance: 141.6
click at [845, 343] on body "Analytics RealKeywords Overview Content Performance Keyword Groups Ranking Keyw…" at bounding box center [784, 372] width 1568 height 744
drag, startPoint x: 832, startPoint y: 589, endPoint x: 836, endPoint y: 458, distance: 131.1
click at [836, 458] on body "Analytics RealKeywords Overview Content Performance Keyword Groups Ranking Keyw…" at bounding box center [784, 372] width 1568 height 744
click at [1103, 518] on icon "times" at bounding box center [1106, 523] width 7 height 10
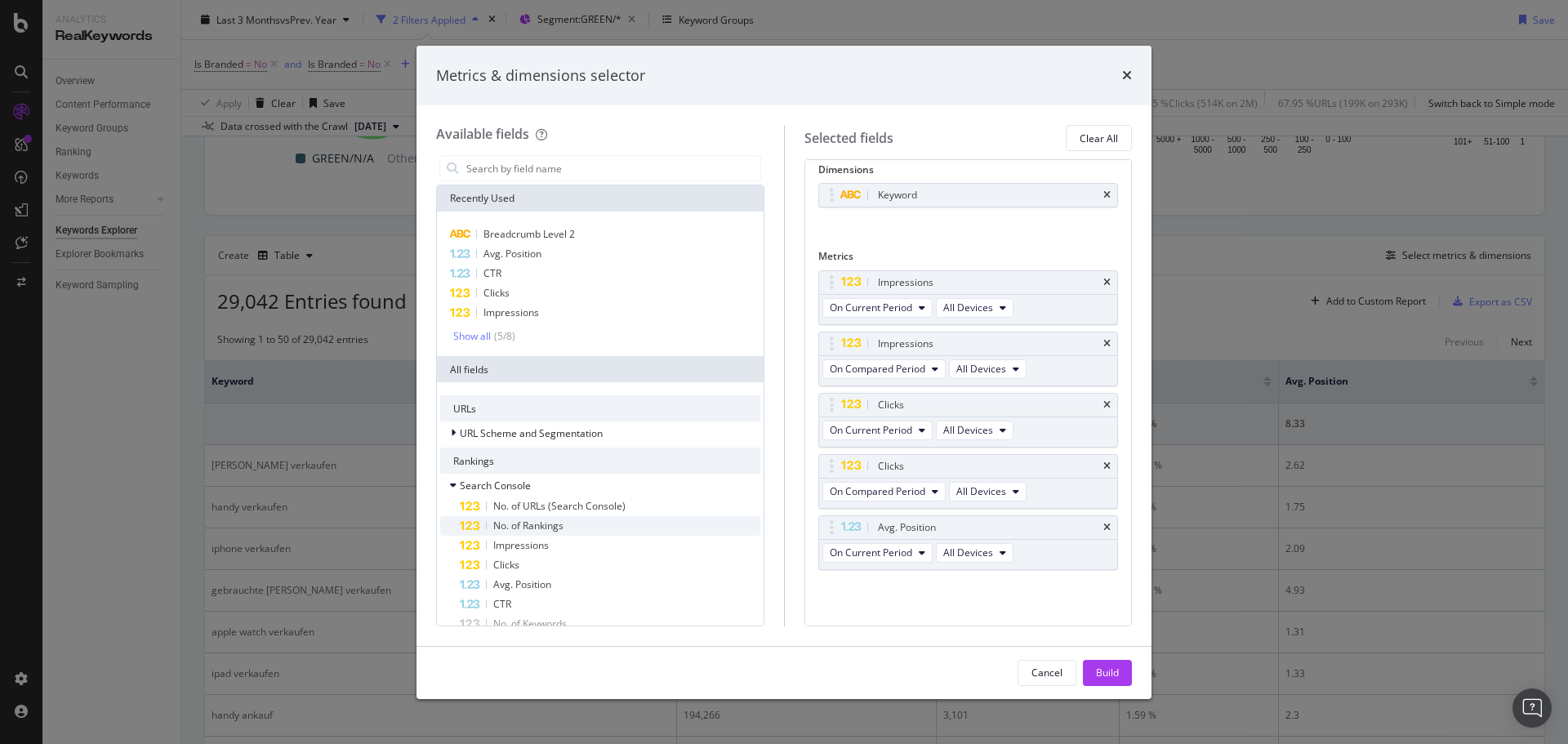
scroll to position [11, 0]
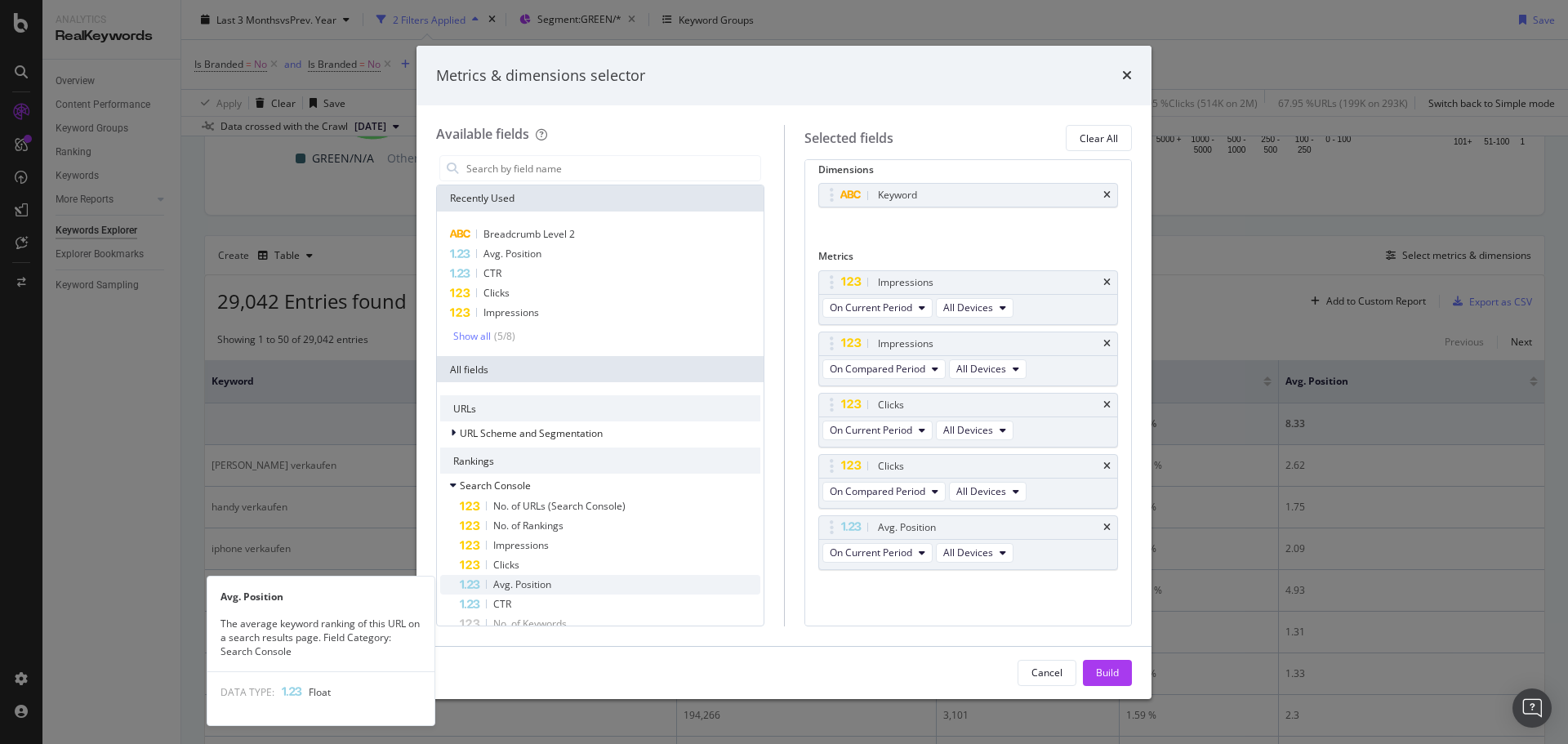
click at [532, 584] on span "Avg. Position" at bounding box center [522, 585] width 58 height 14
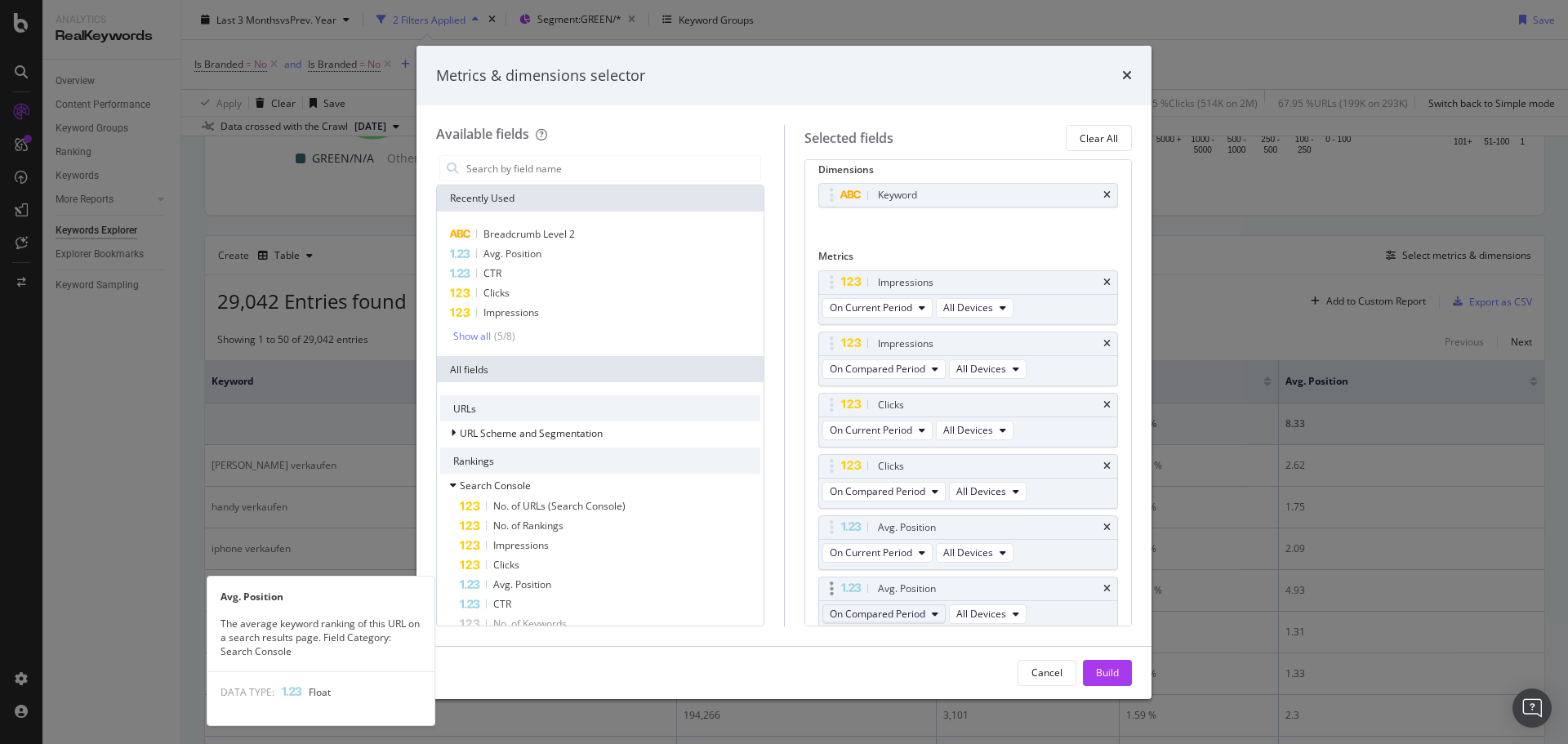
scroll to position [17, 0]
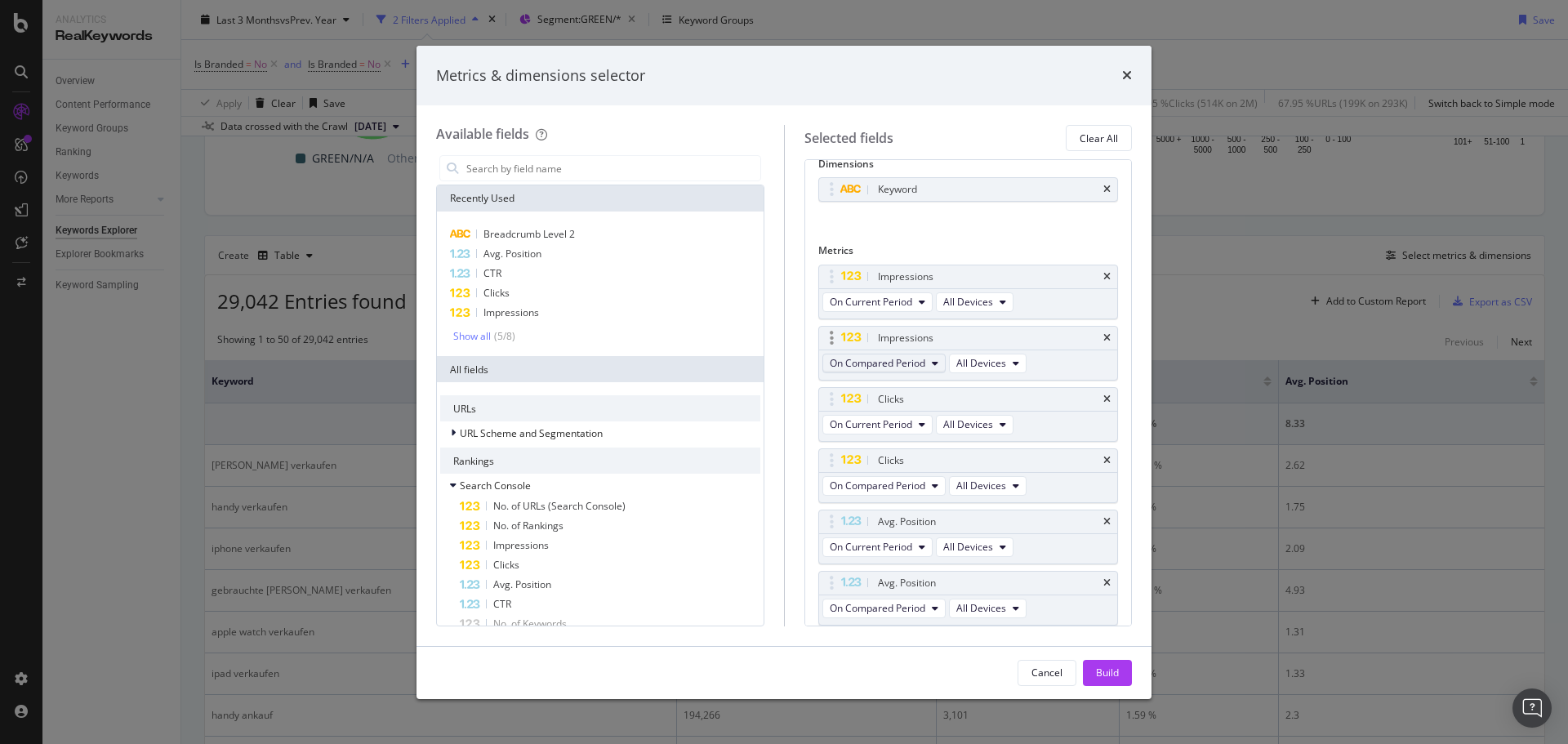
click at [886, 362] on span "On Compared Period" at bounding box center [877, 364] width 96 height 14
click at [909, 478] on span "Diff. between Periods - Value" at bounding box center [915, 483] width 158 height 15
click at [888, 490] on span "On Compared Period" at bounding box center [877, 486] width 96 height 14
click at [893, 607] on span "Diff. between Periods - Value" at bounding box center [915, 606] width 158 height 15
click at [882, 603] on span "On Compared Period" at bounding box center [877, 609] width 96 height 14
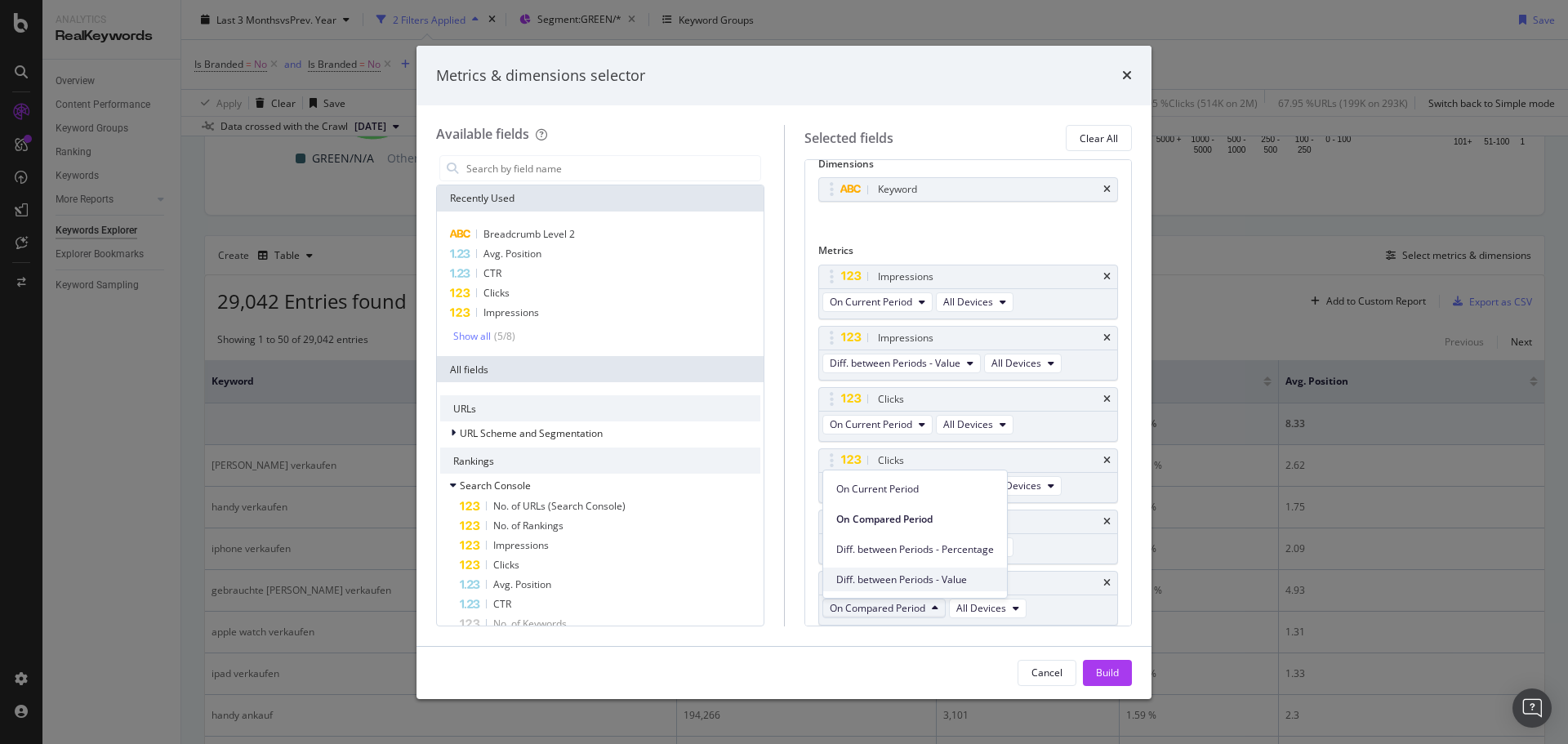
click at [880, 590] on div "Diff. between Periods - Value" at bounding box center [915, 580] width 184 height 24
click at [1113, 672] on div "Build" at bounding box center [1107, 673] width 23 height 14
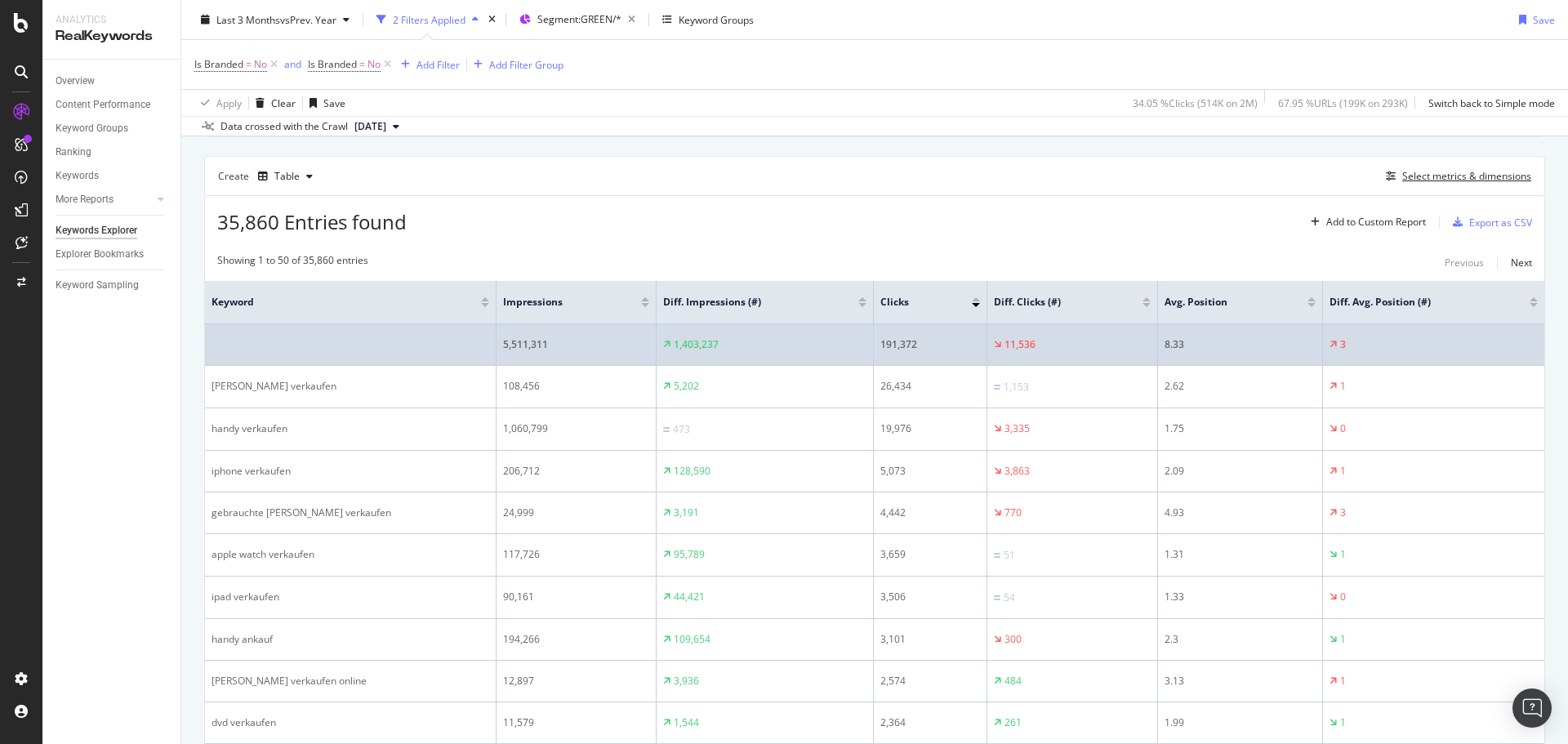
scroll to position [404, 0]
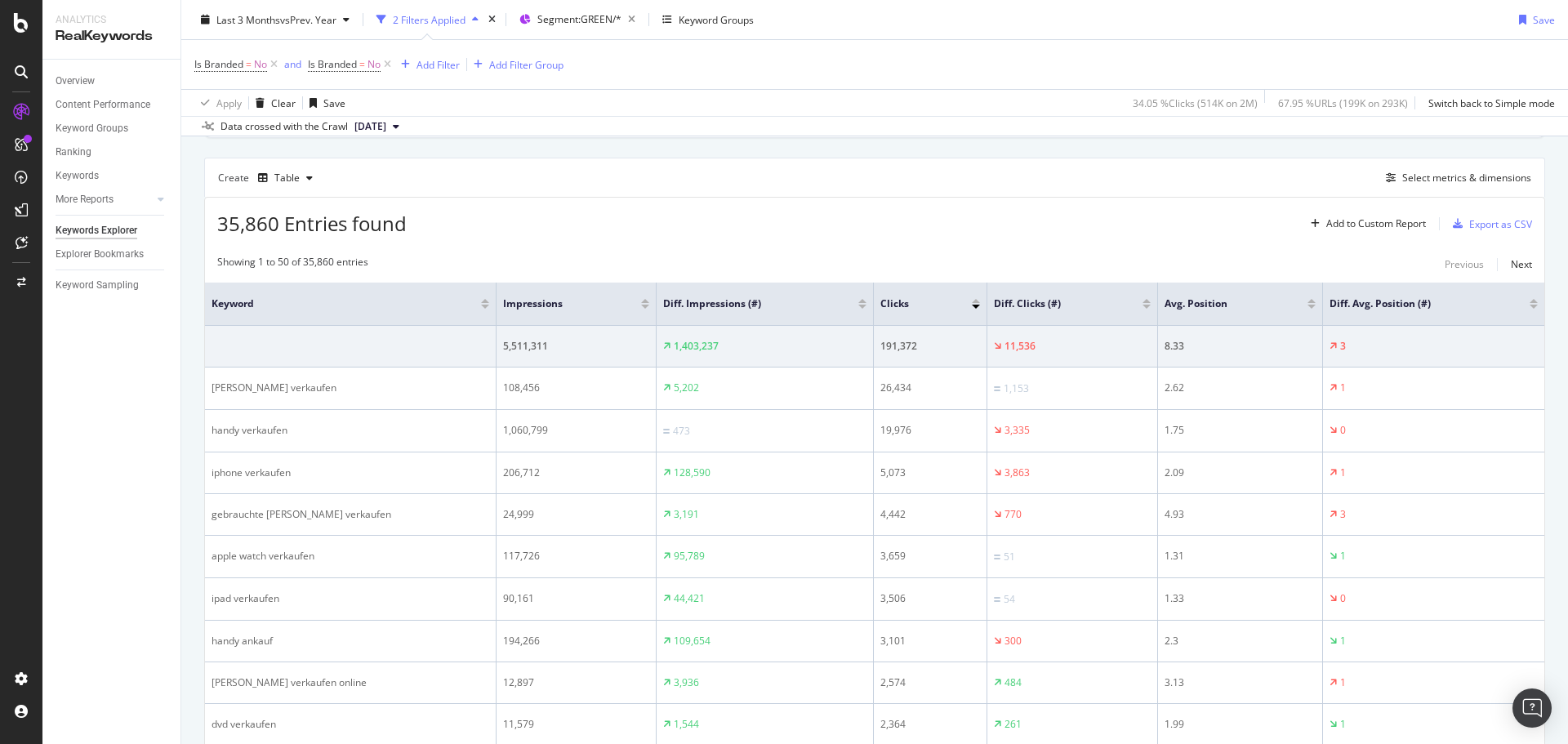
click at [1142, 306] on div at bounding box center [1146, 307] width 8 height 4
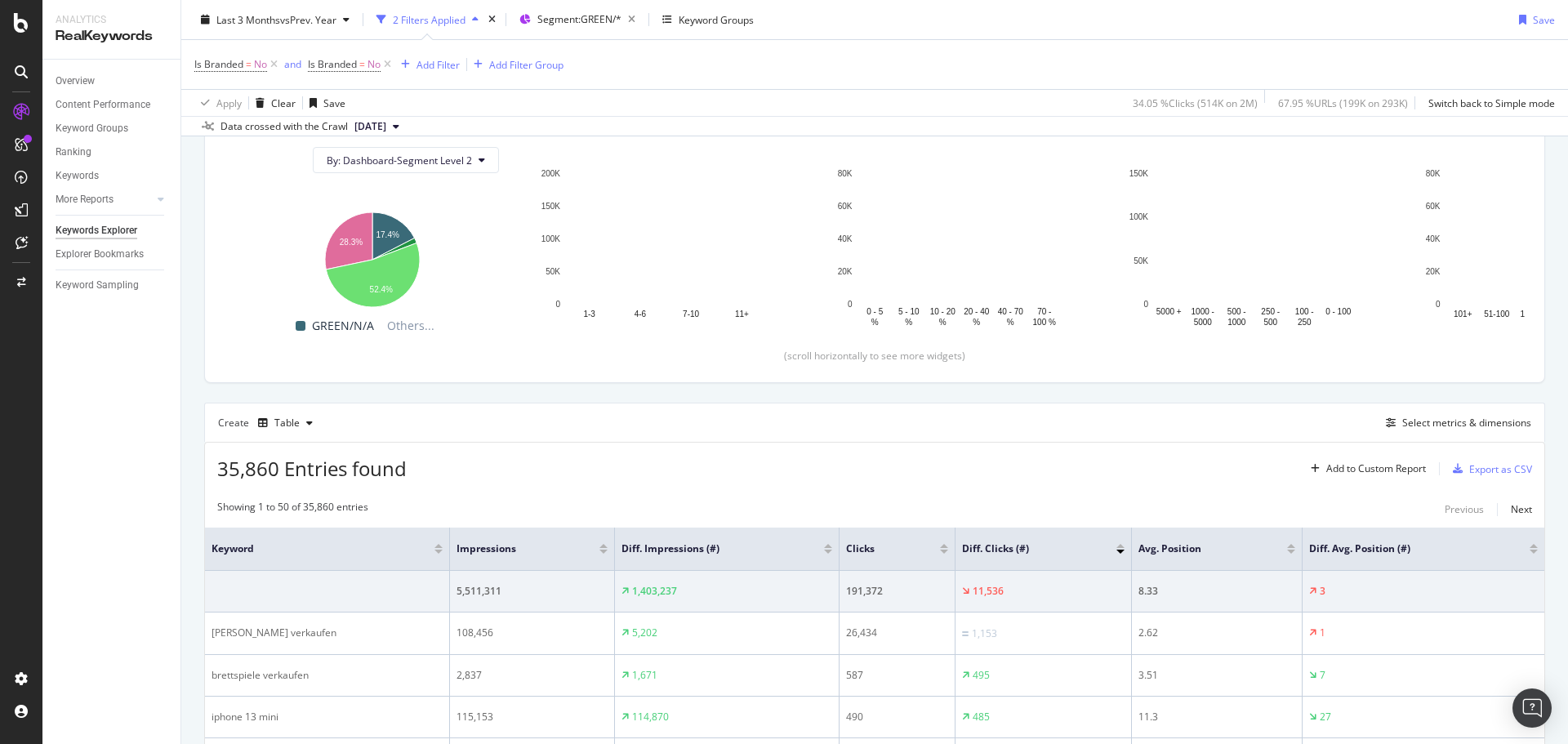
scroll to position [404, 0]
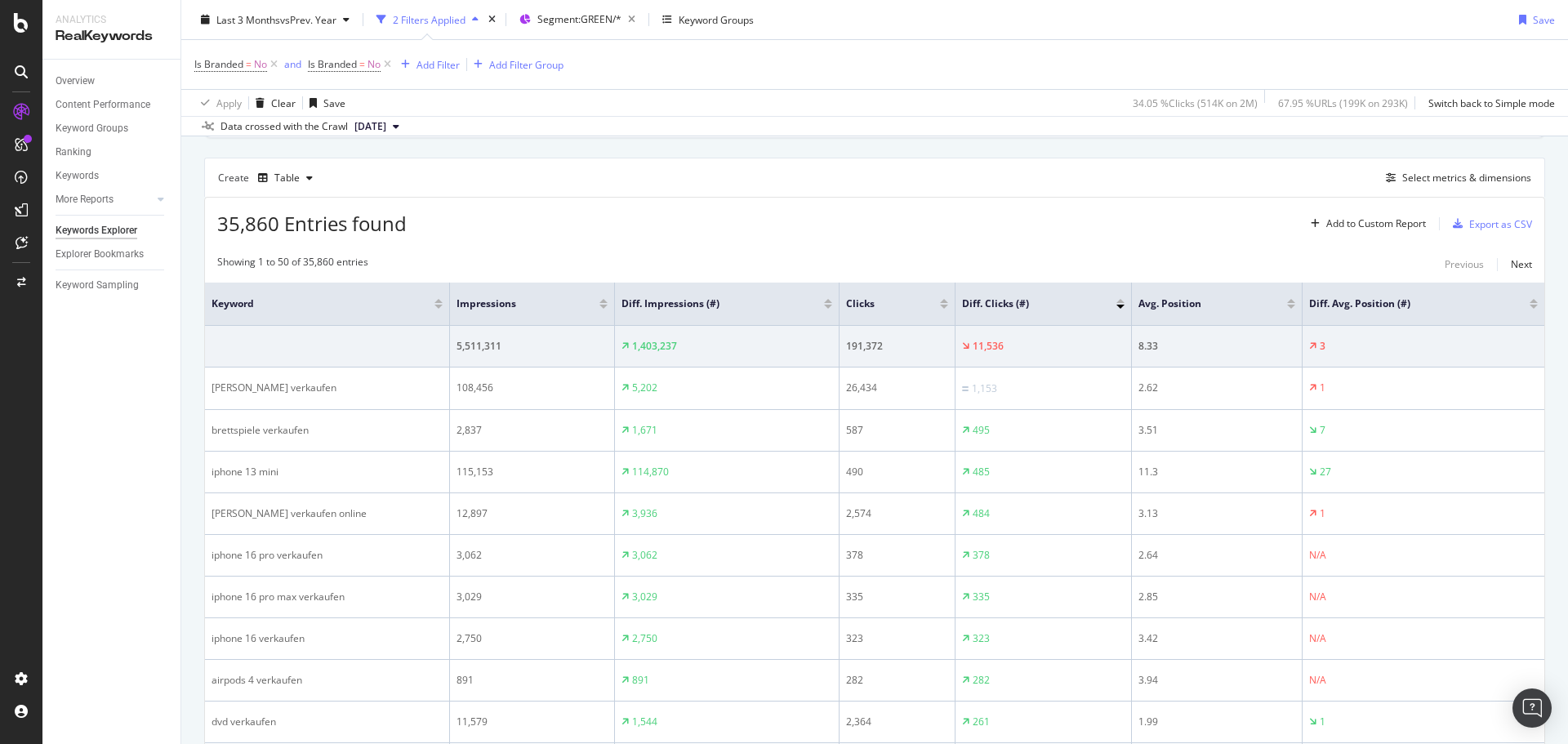
click at [1119, 300] on div at bounding box center [1121, 301] width 8 height 4
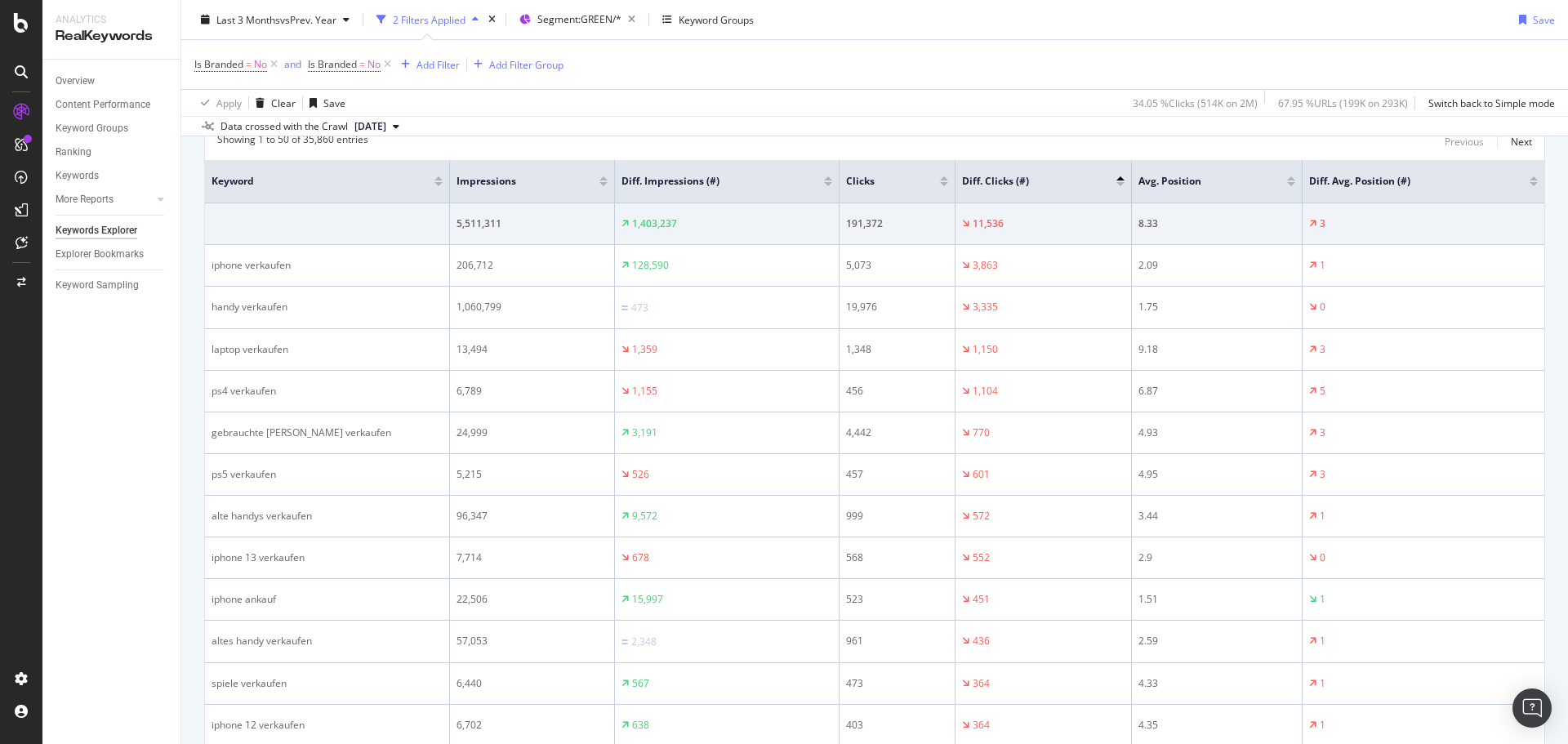
scroll to position [543, 0]
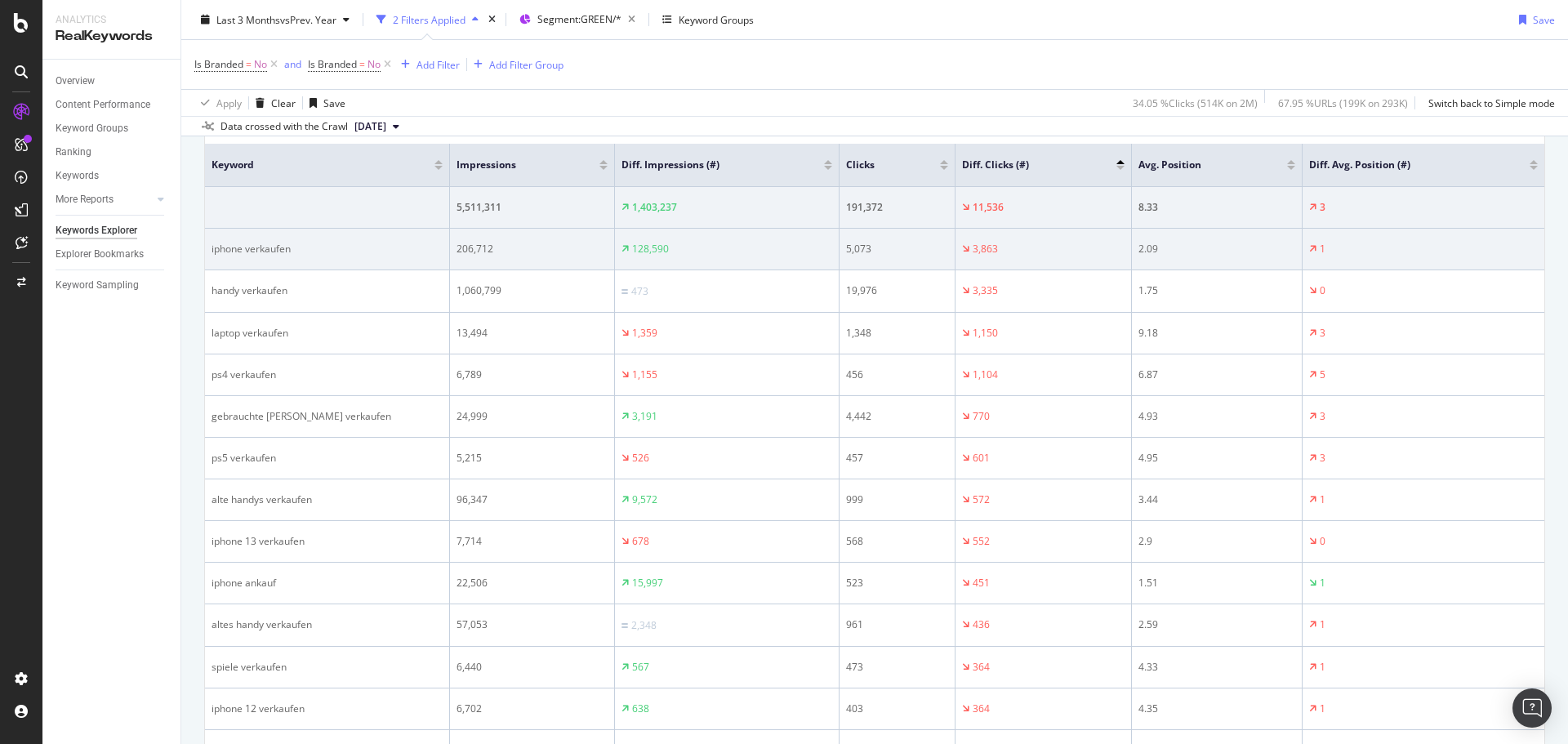
click at [234, 253] on div "iphone verkaufen" at bounding box center [327, 249] width 231 height 15
copy div "iphone verkaufen"
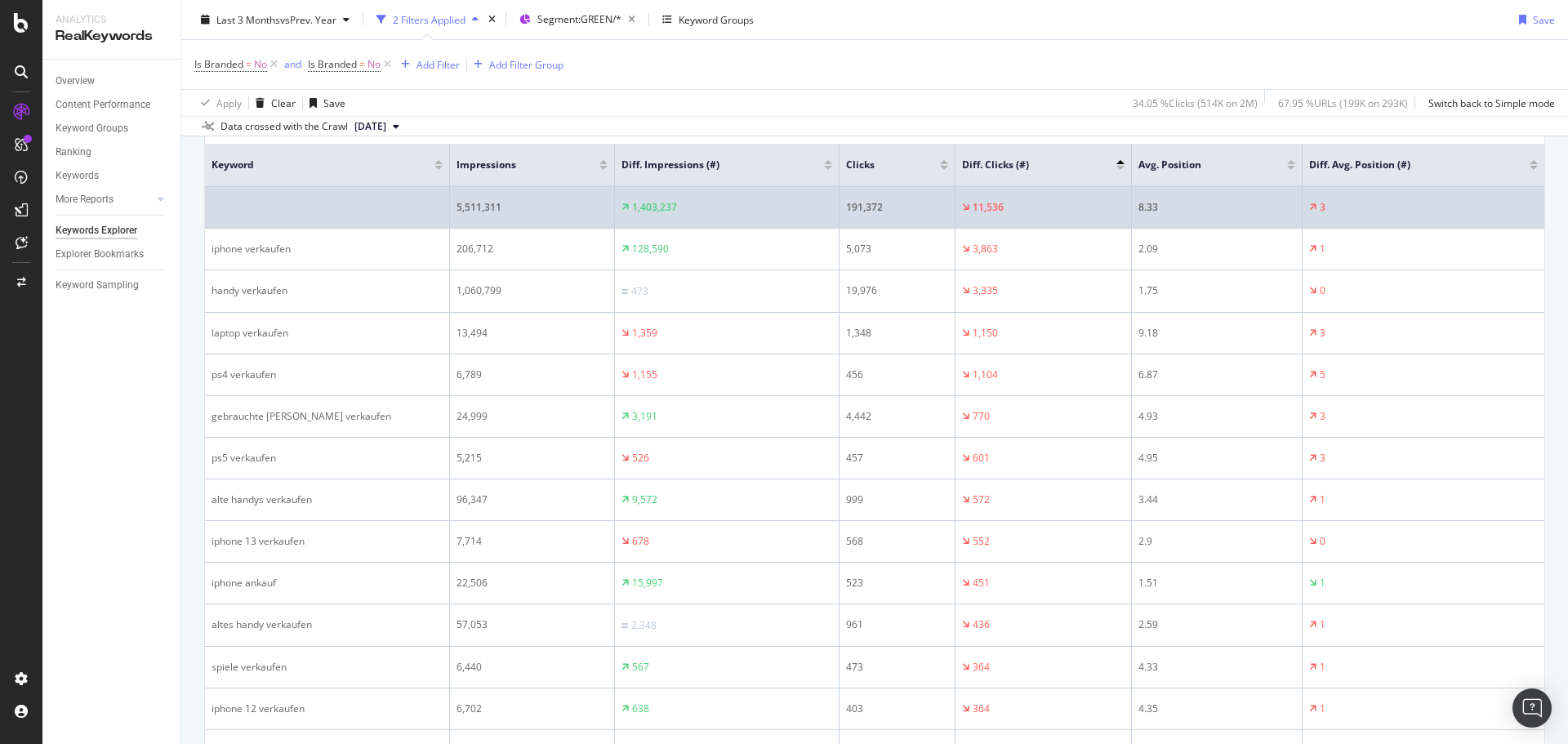
click at [369, 198] on td at bounding box center [328, 207] width 245 height 41
